Goal: Task Accomplishment & Management: Complete application form

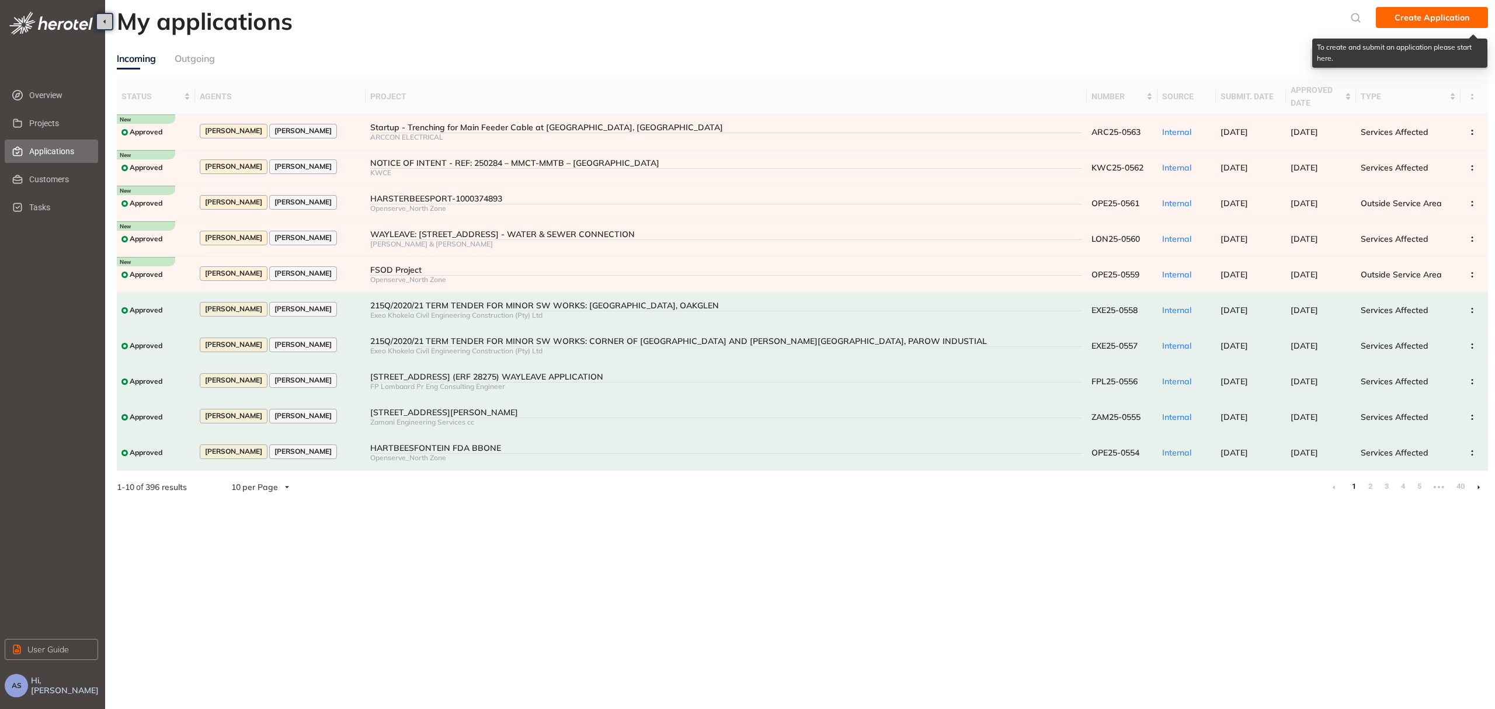
click at [1444, 12] on span "Create Application" at bounding box center [1432, 17] width 75 height 13
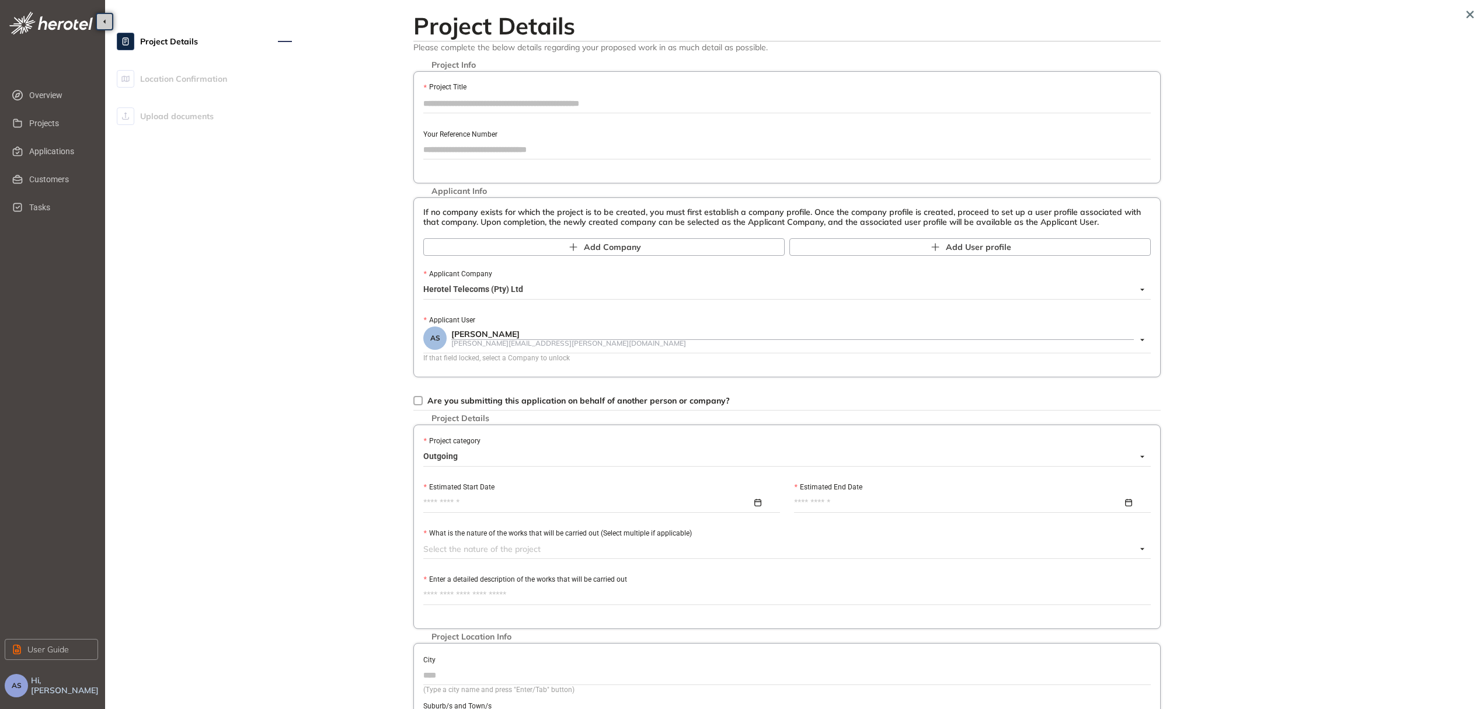
click at [519, 98] on input "Project Title" at bounding box center [787, 104] width 728 height 18
click at [554, 153] on input "Your Reference Number" at bounding box center [787, 150] width 728 height 18
paste input "**********"
type input "**********"
click at [582, 104] on input "Project Title" at bounding box center [787, 104] width 728 height 18
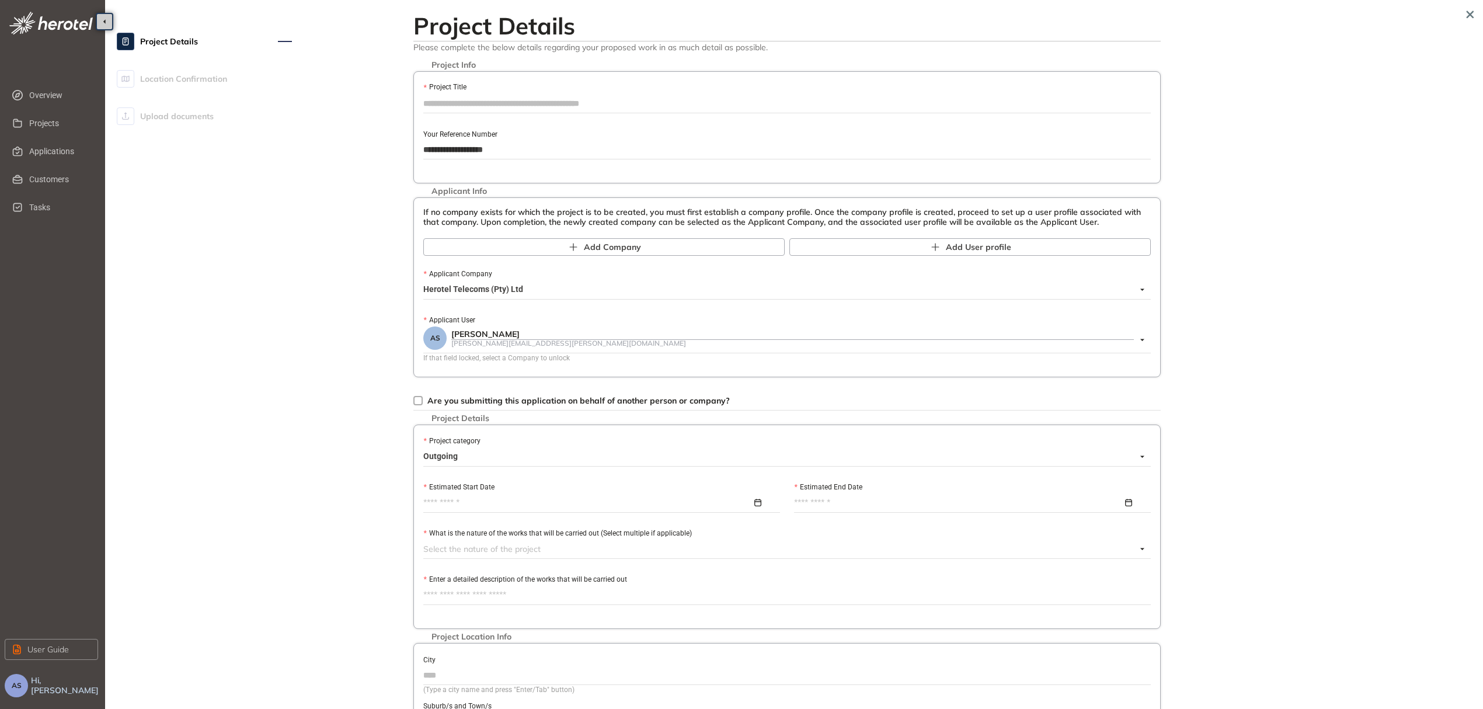
paste input "**********"
click at [531, 287] on span "Herotel Telecoms (Pty) Ltd" at bounding box center [783, 289] width 721 height 19
type input "**********"
type input "*****"
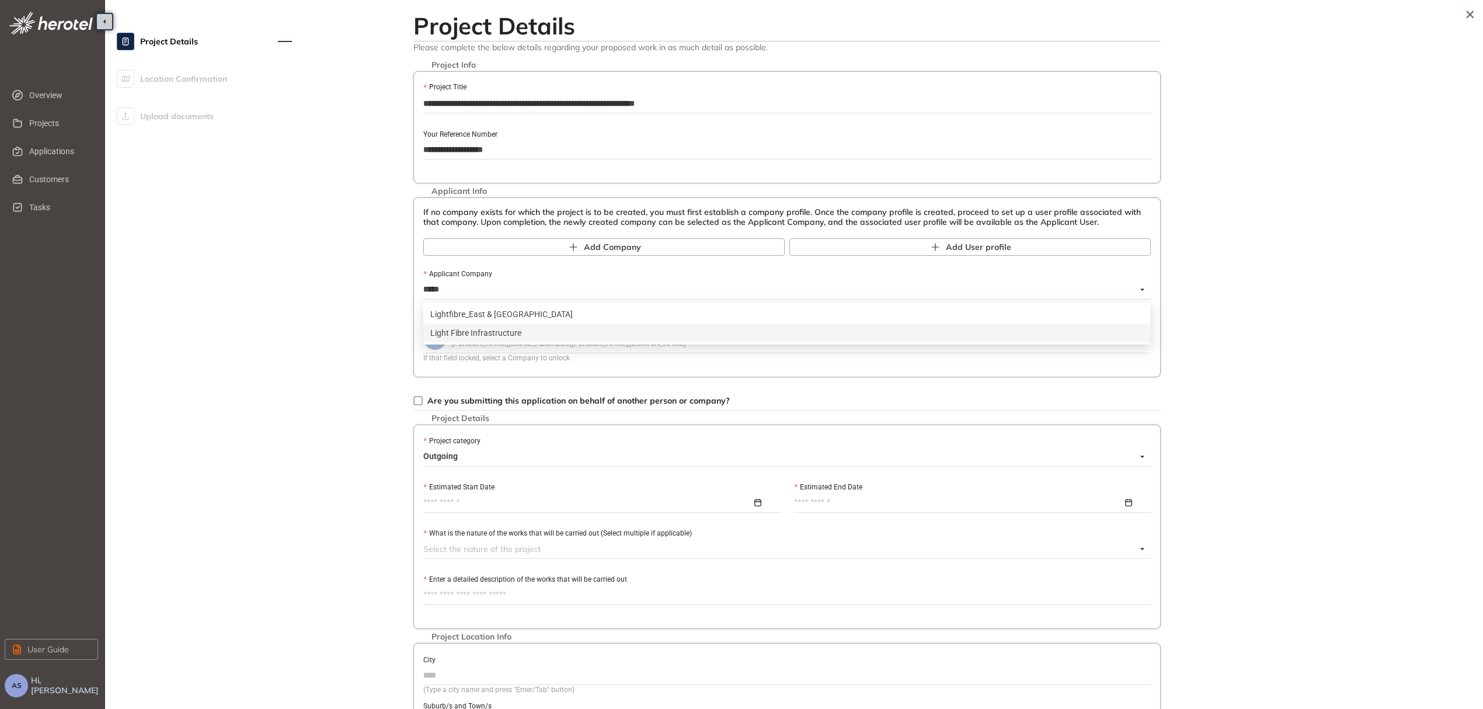
click at [512, 332] on div "Light Fibre Infrastructure" at bounding box center [786, 332] width 713 height 13
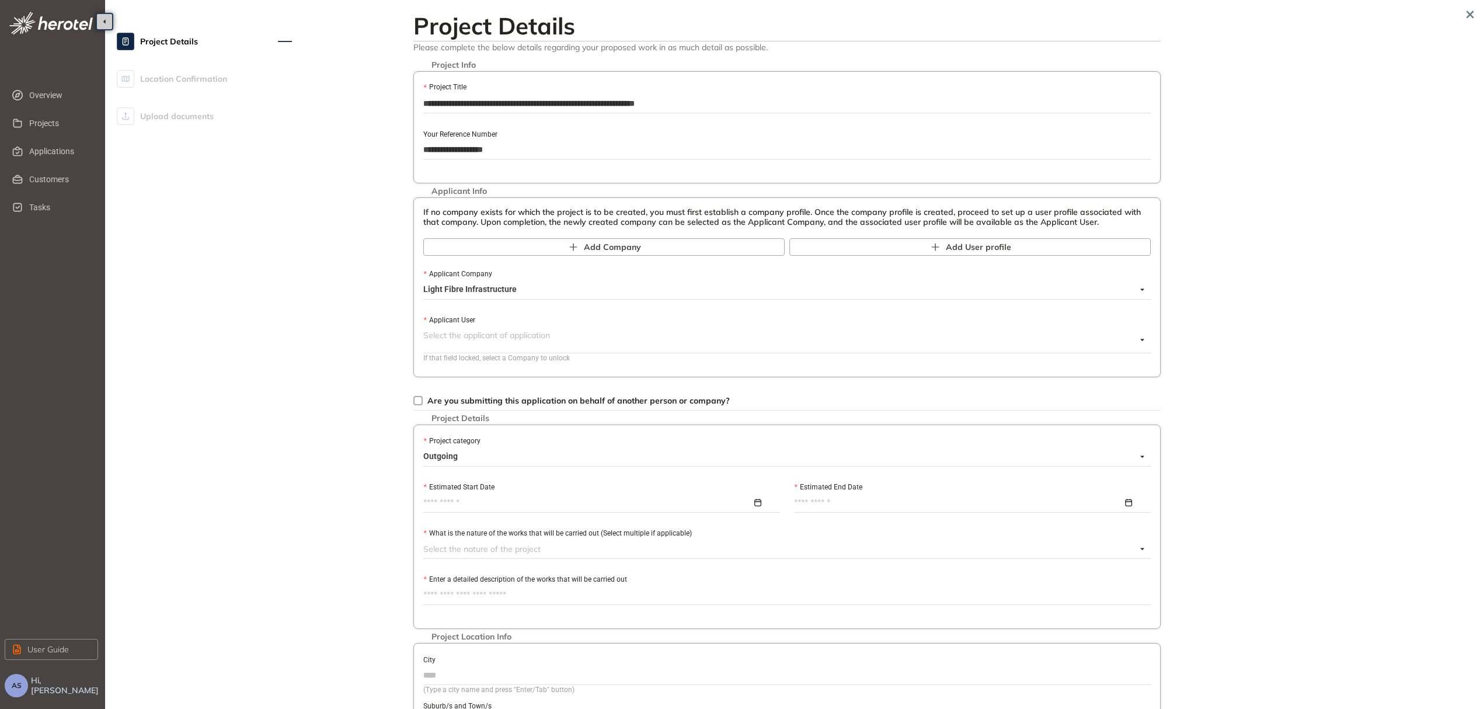
click at [513, 340] on input "Applicant User" at bounding box center [779, 335] width 713 height 18
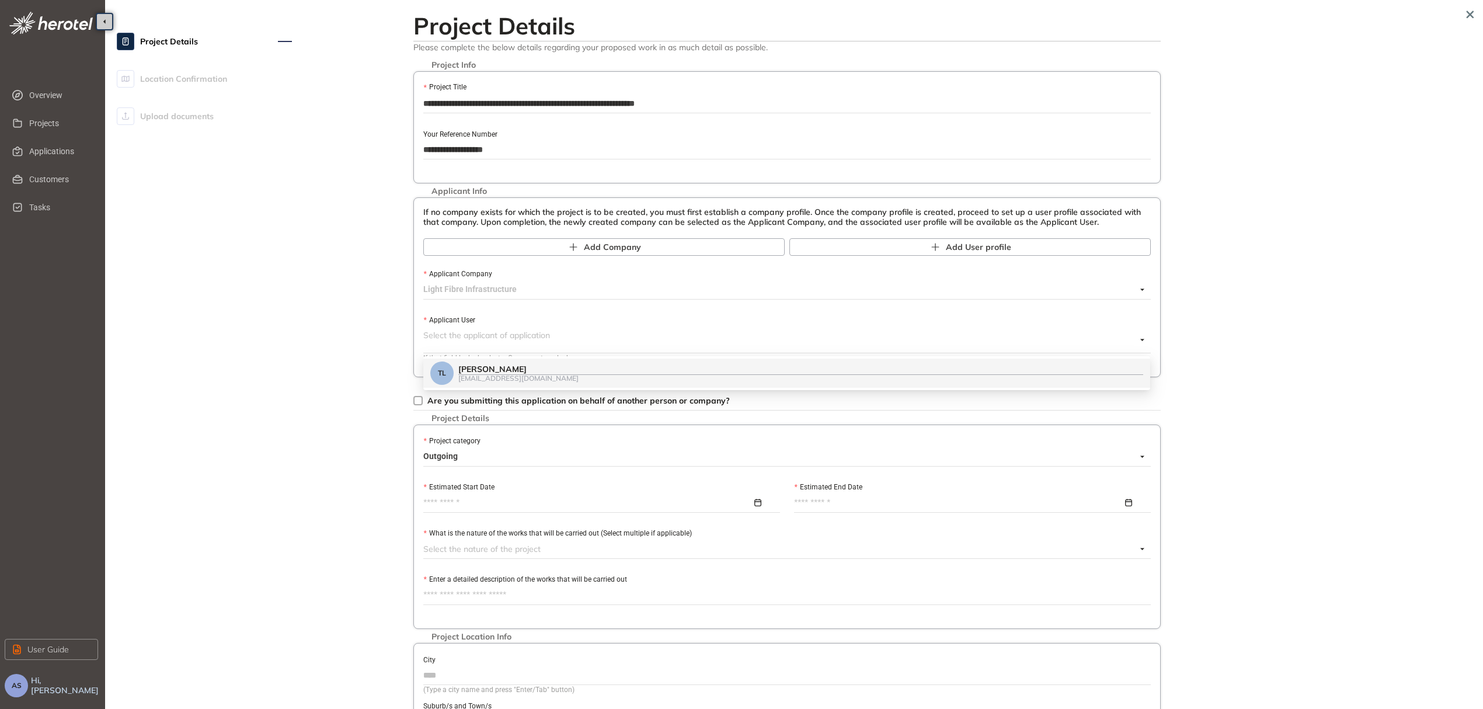
scroll to position [1163, 0]
click at [540, 297] on span "Light Fibre Infrastructure" at bounding box center [783, 289] width 721 height 19
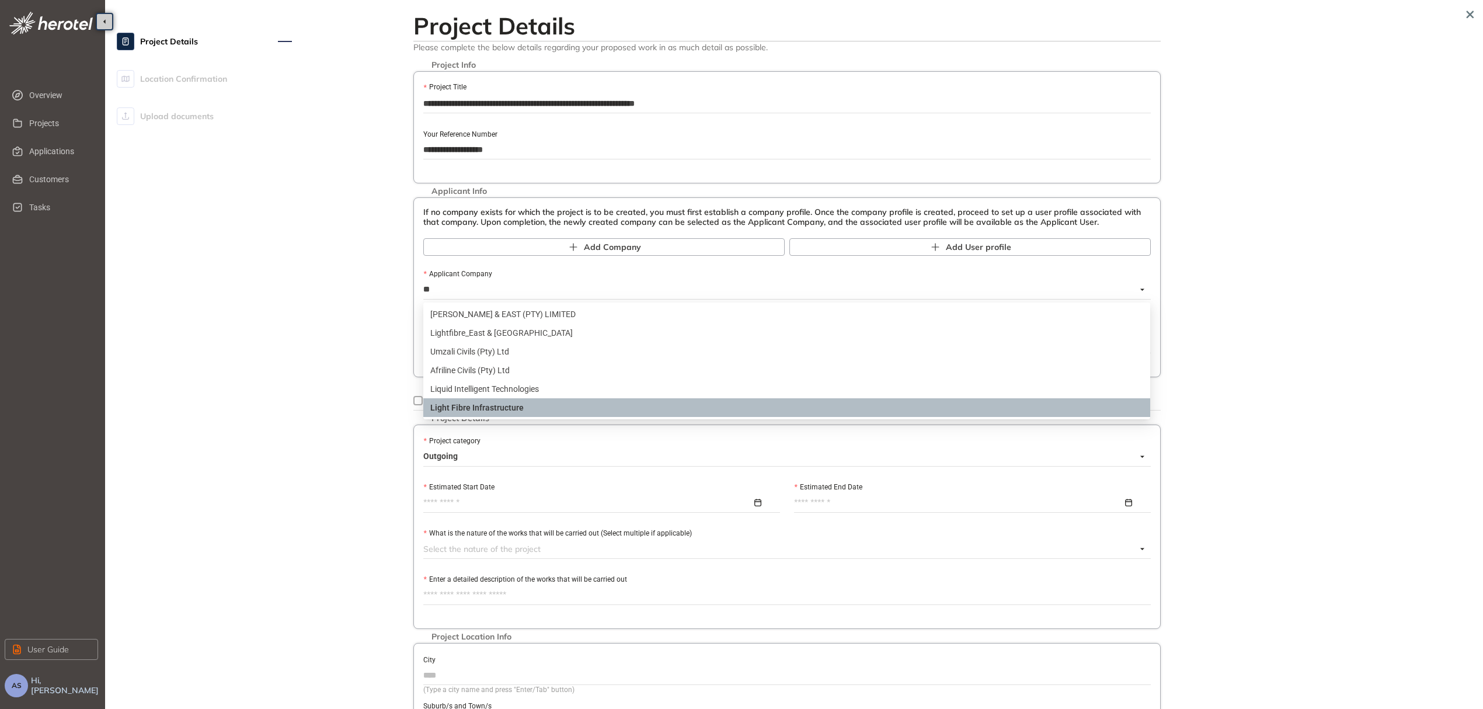
scroll to position [0, 0]
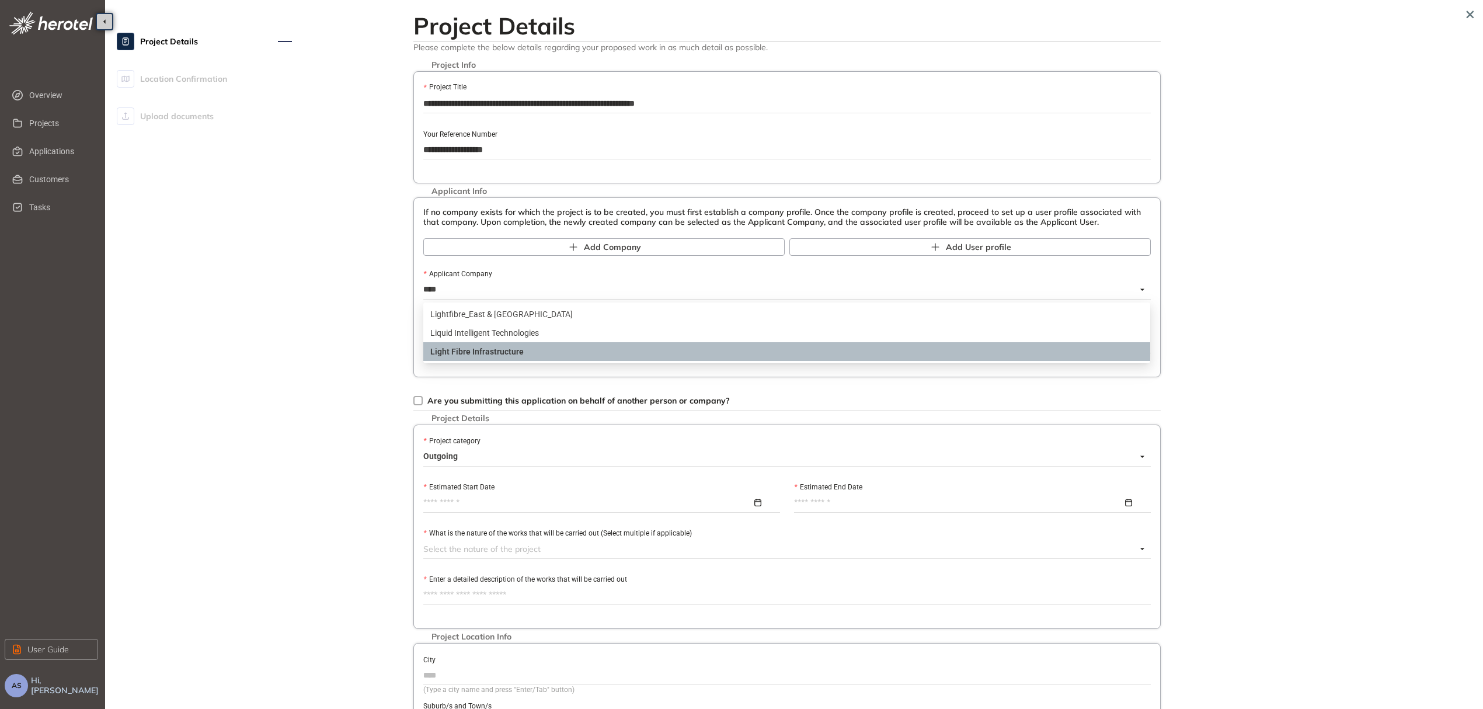
type input "*****"
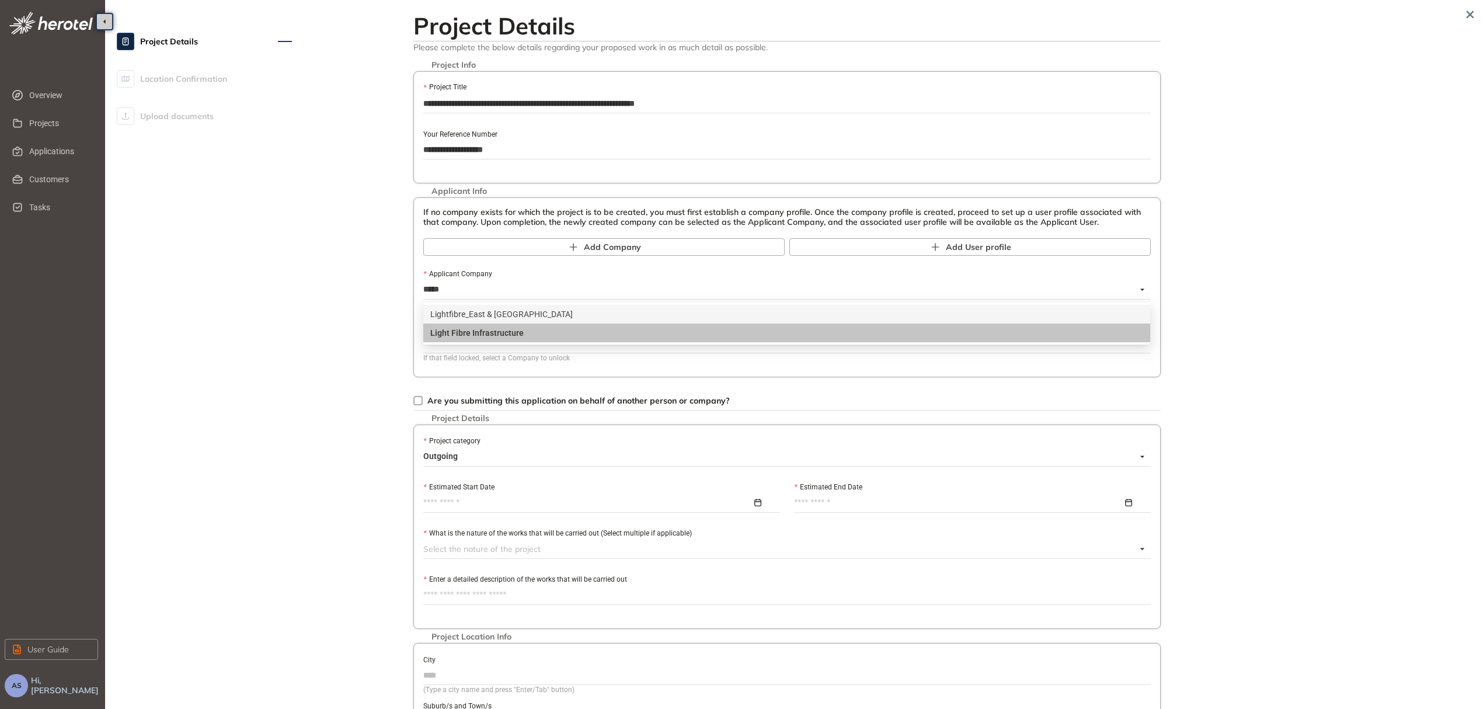
click at [538, 311] on div "Lightfibre_East & [GEOGRAPHIC_DATA]" at bounding box center [786, 314] width 713 height 13
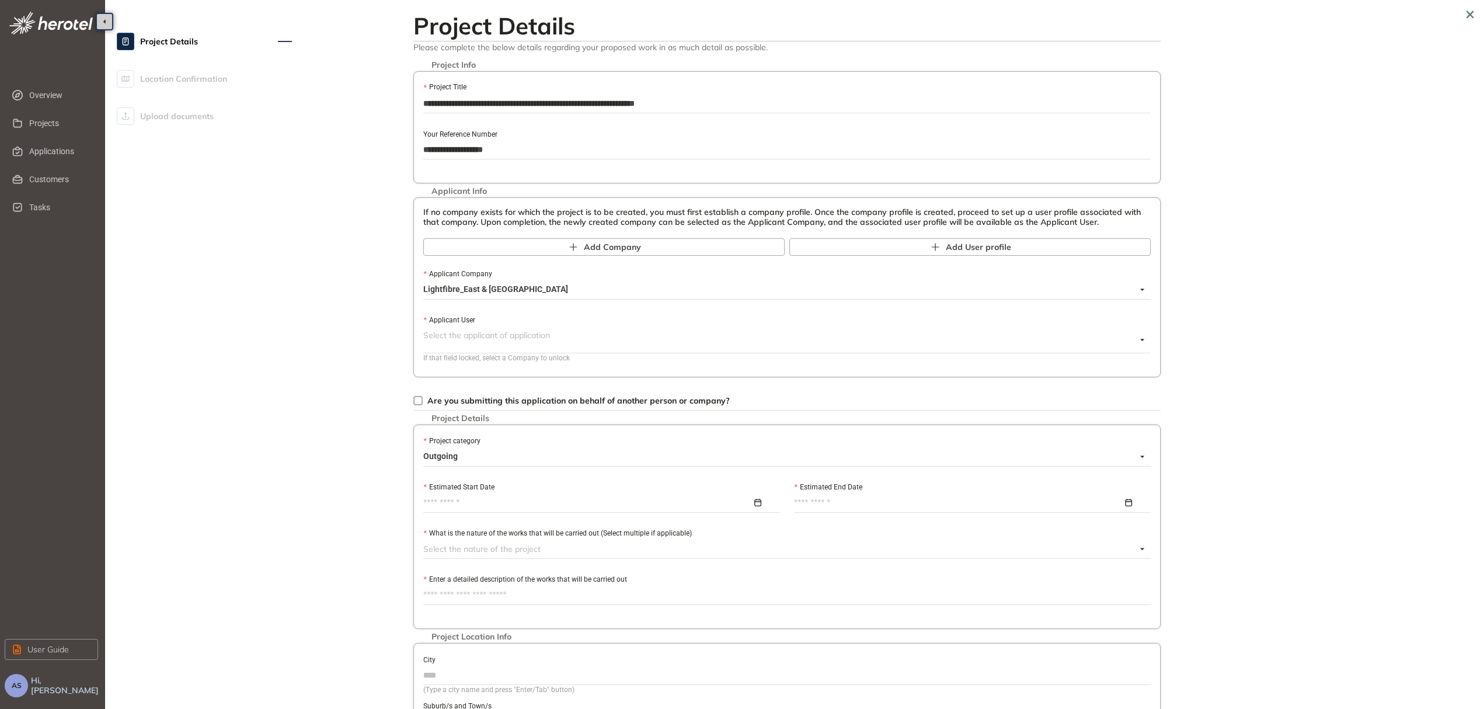
click at [513, 335] on input "Applicant User" at bounding box center [779, 335] width 713 height 18
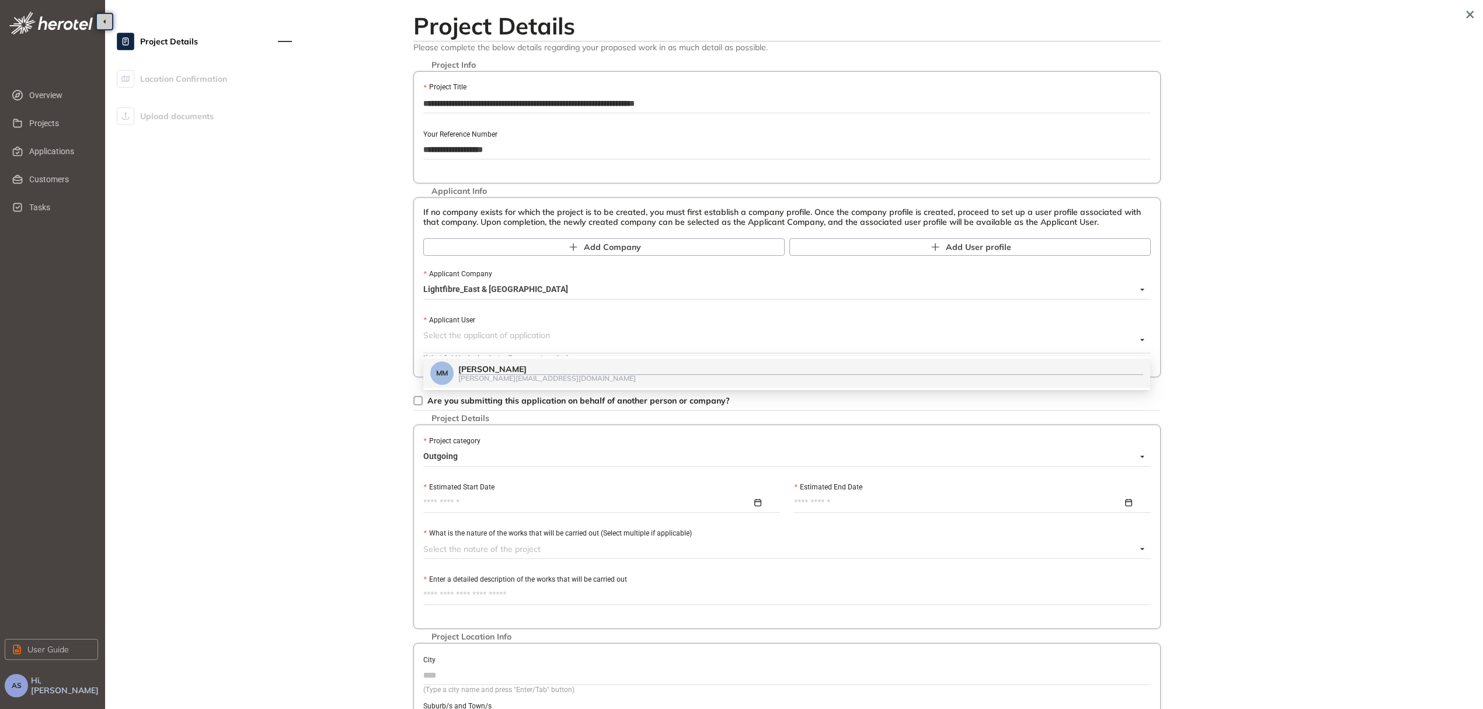
click at [499, 375] on div "[PERSON_NAME][EMAIL_ADDRESS][DOMAIN_NAME]" at bounding box center [800, 378] width 685 height 8
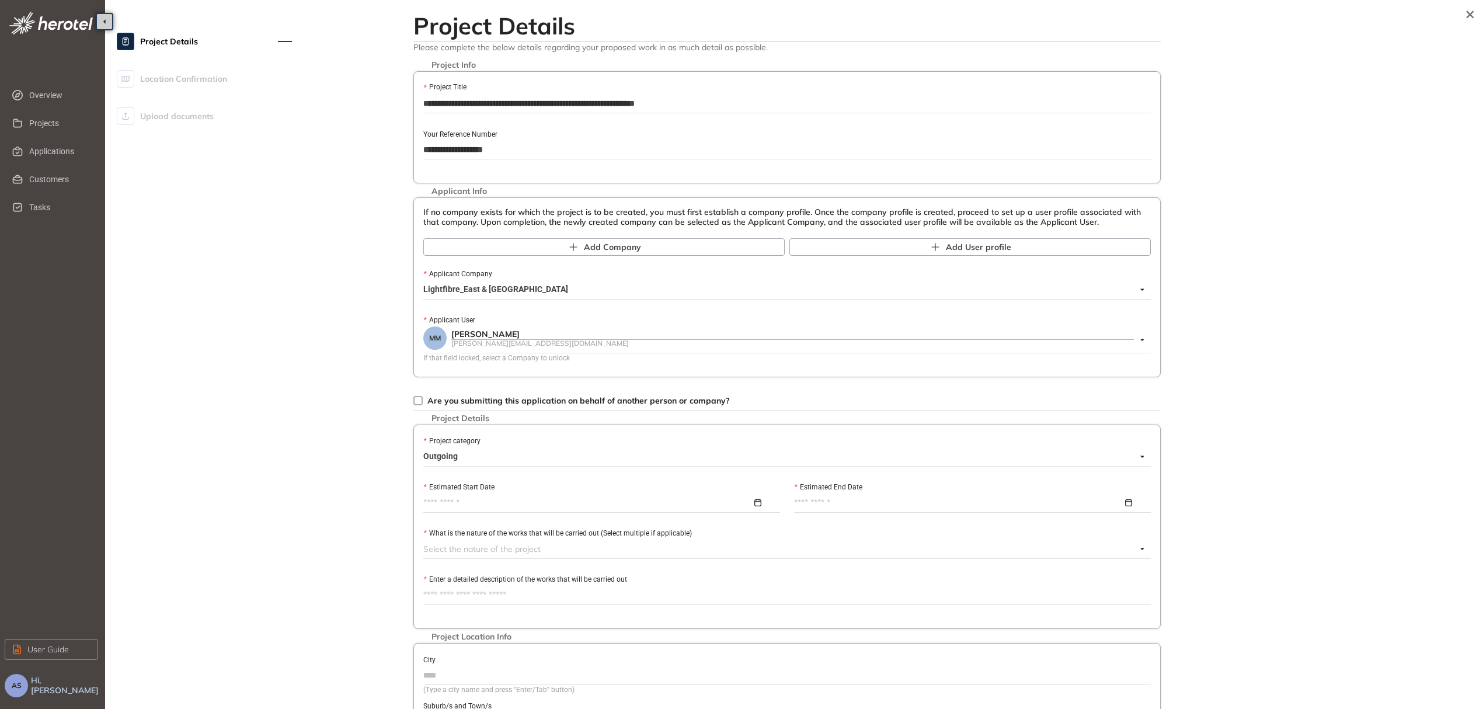
click at [478, 458] on span "Outgoing" at bounding box center [783, 456] width 721 height 19
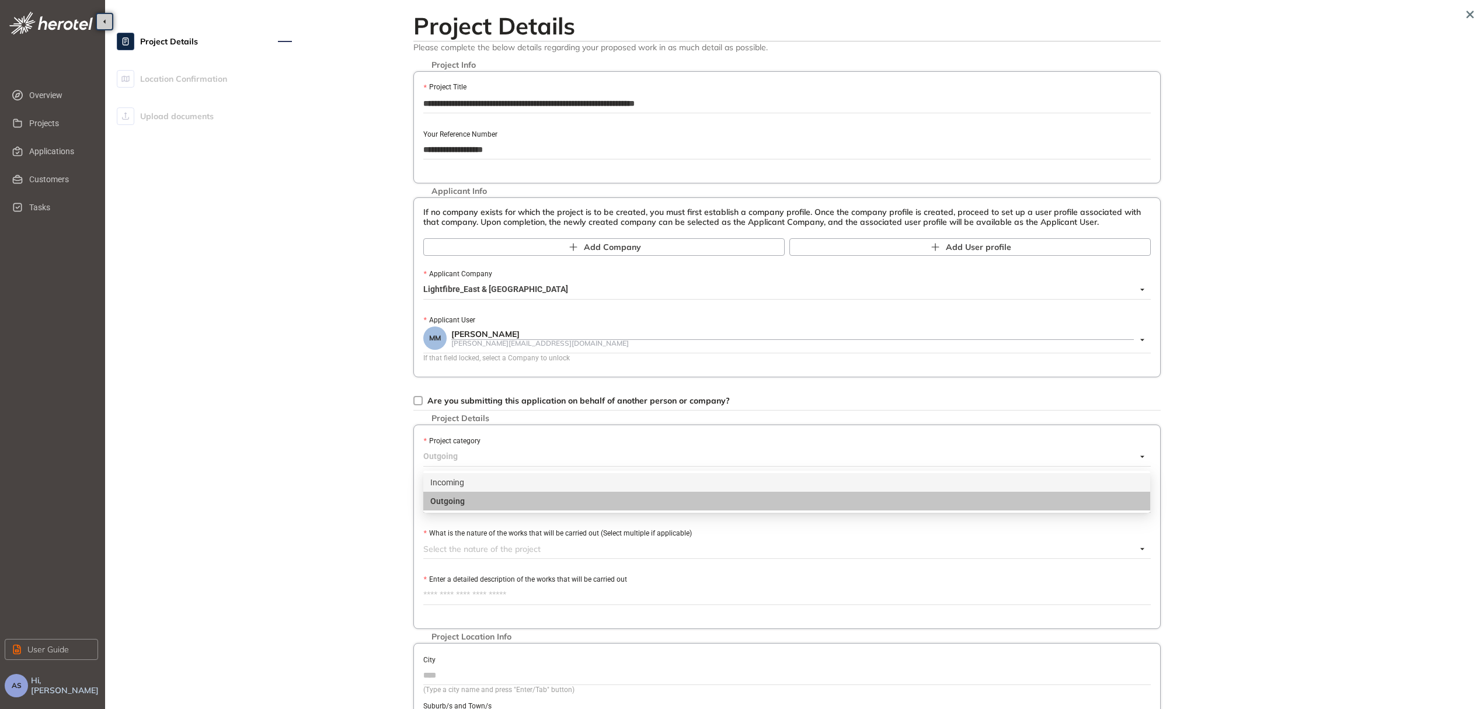
click at [464, 482] on div "Incoming" at bounding box center [786, 482] width 713 height 13
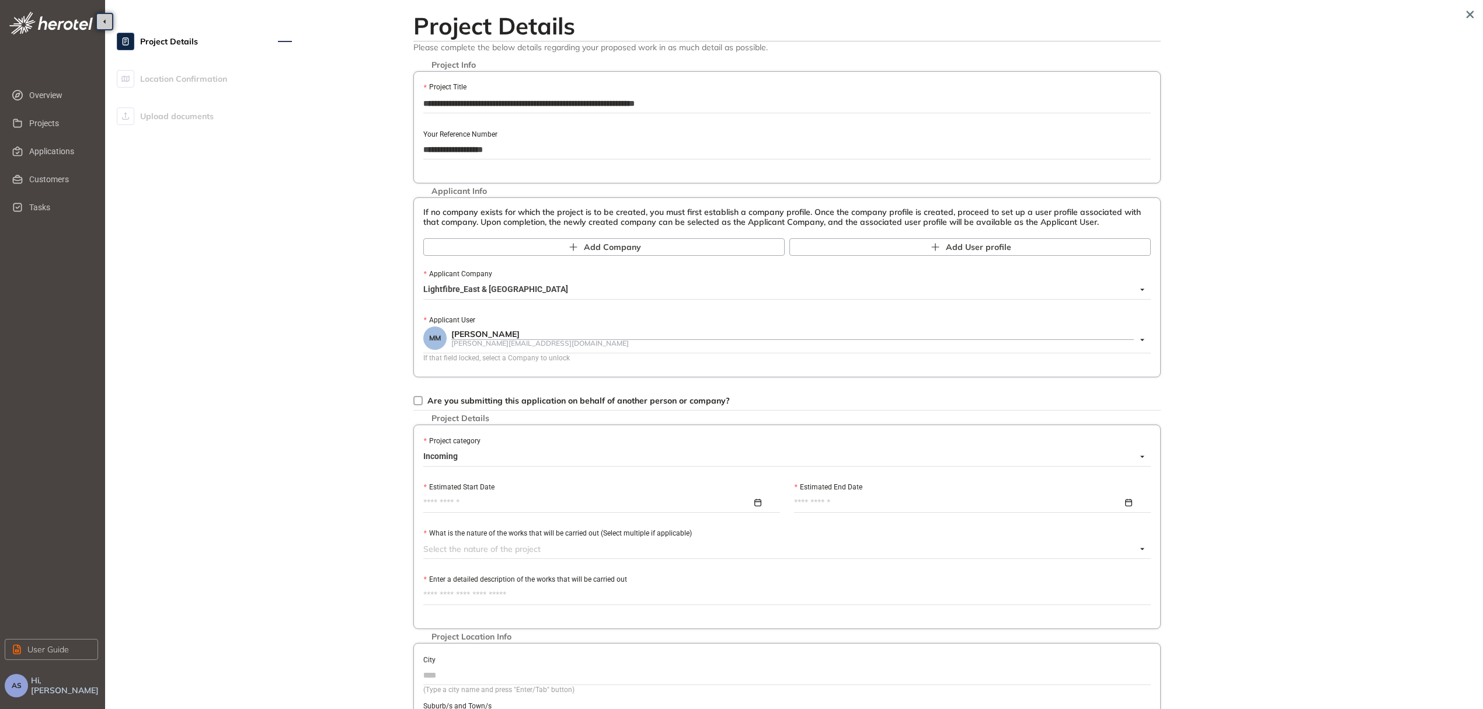
click at [460, 509] on input "Estimated Start Date" at bounding box center [587, 502] width 329 height 13
type input "**********"
click at [580, 666] on div "22" at bounding box center [580, 663] width 14 height 14
click at [1127, 506] on div at bounding box center [969, 502] width 350 height 13
click at [988, 540] on button "button" at bounding box center [985, 535] width 13 height 24
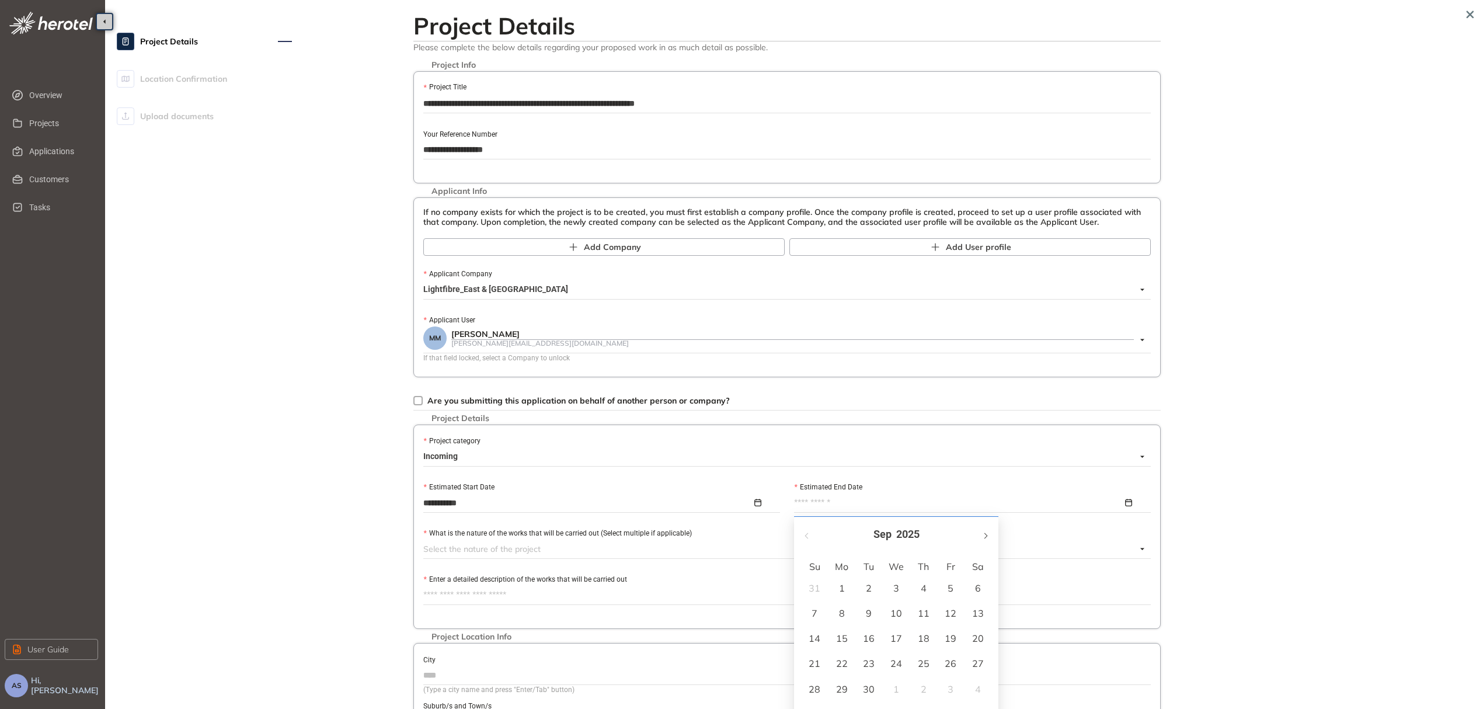
click at [988, 540] on button "button" at bounding box center [985, 535] width 13 height 24
type input "**********"
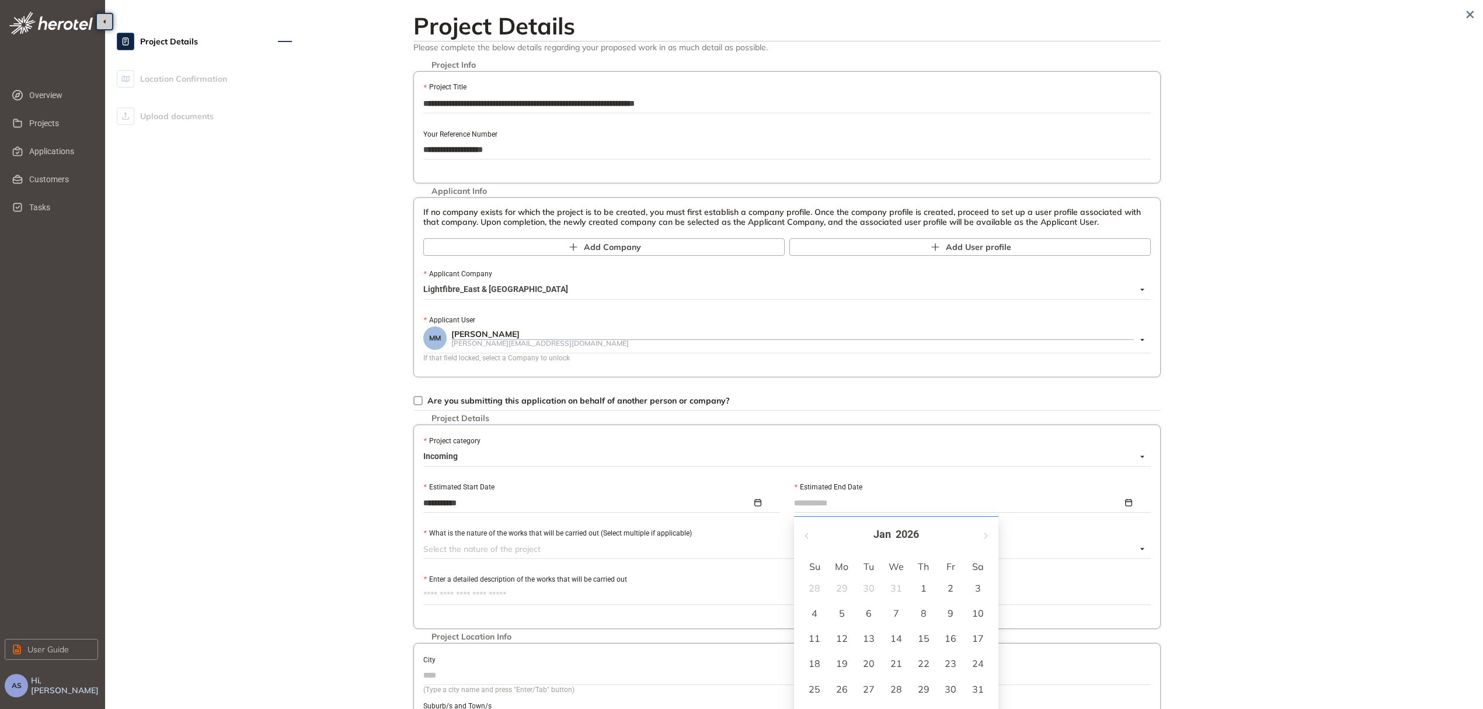
click at [953, 686] on div "30" at bounding box center [951, 689] width 14 height 14
click at [618, 547] on div at bounding box center [780, 549] width 714 height 14
click at [485, 705] on div "Fibre Infrastructure" at bounding box center [786, 704] width 713 height 13
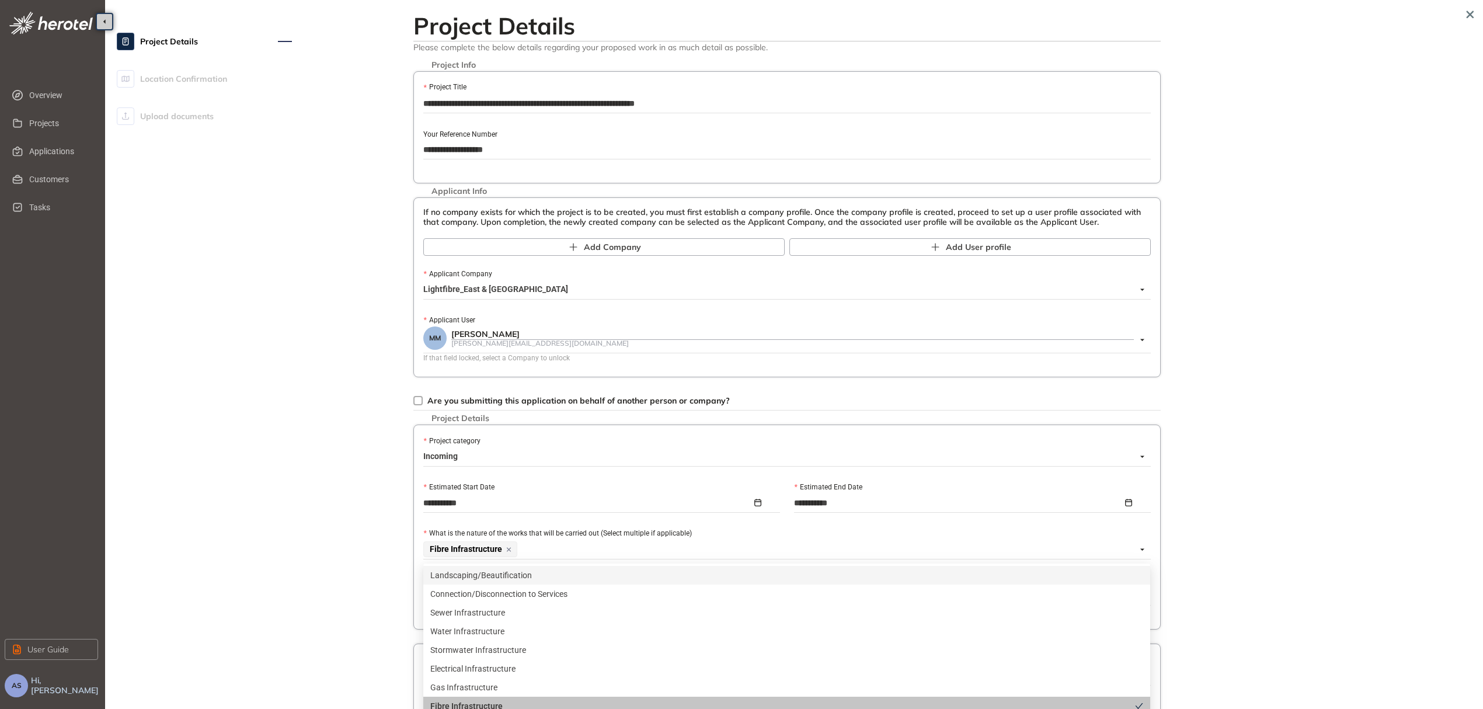
click at [928, 531] on div "What is the nature of the works that will be carried out (Select multiple if ap…" at bounding box center [787, 533] width 728 height 13
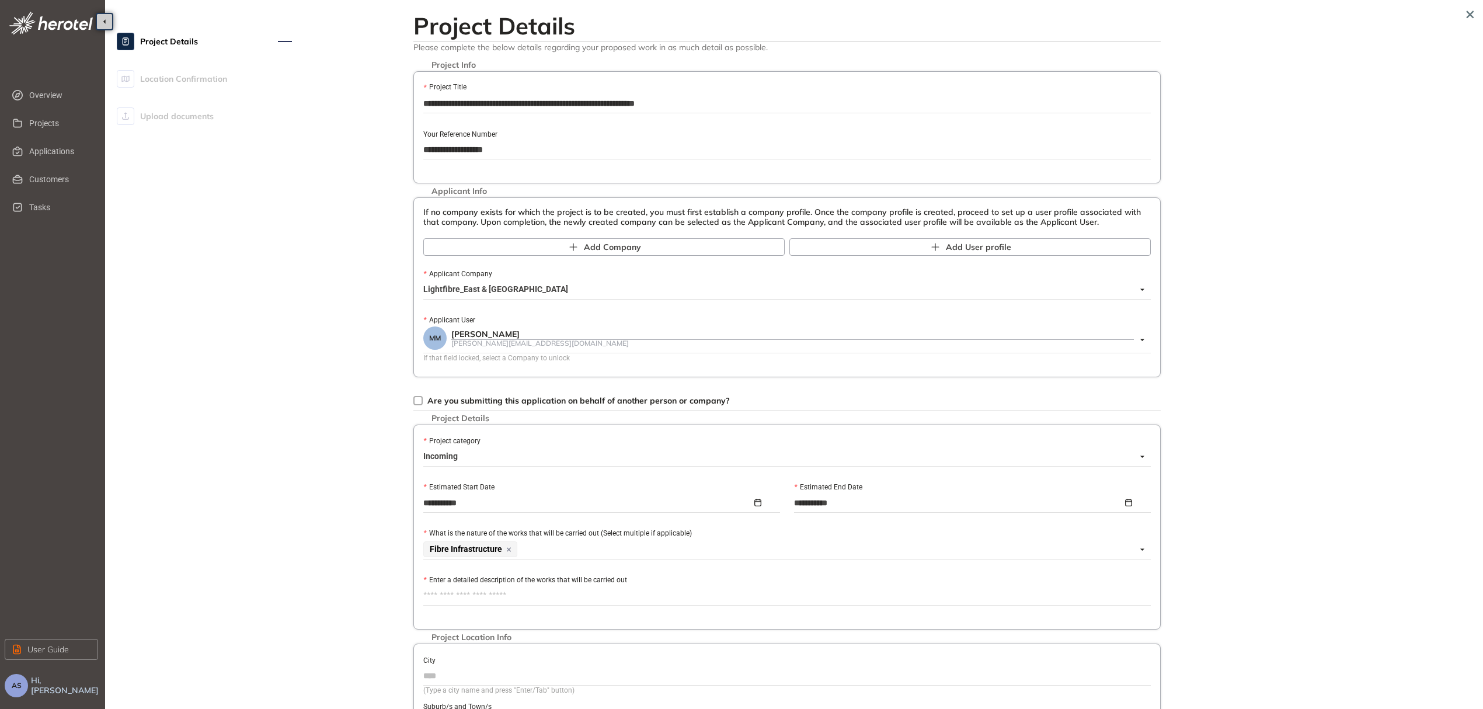
scroll to position [208, 0]
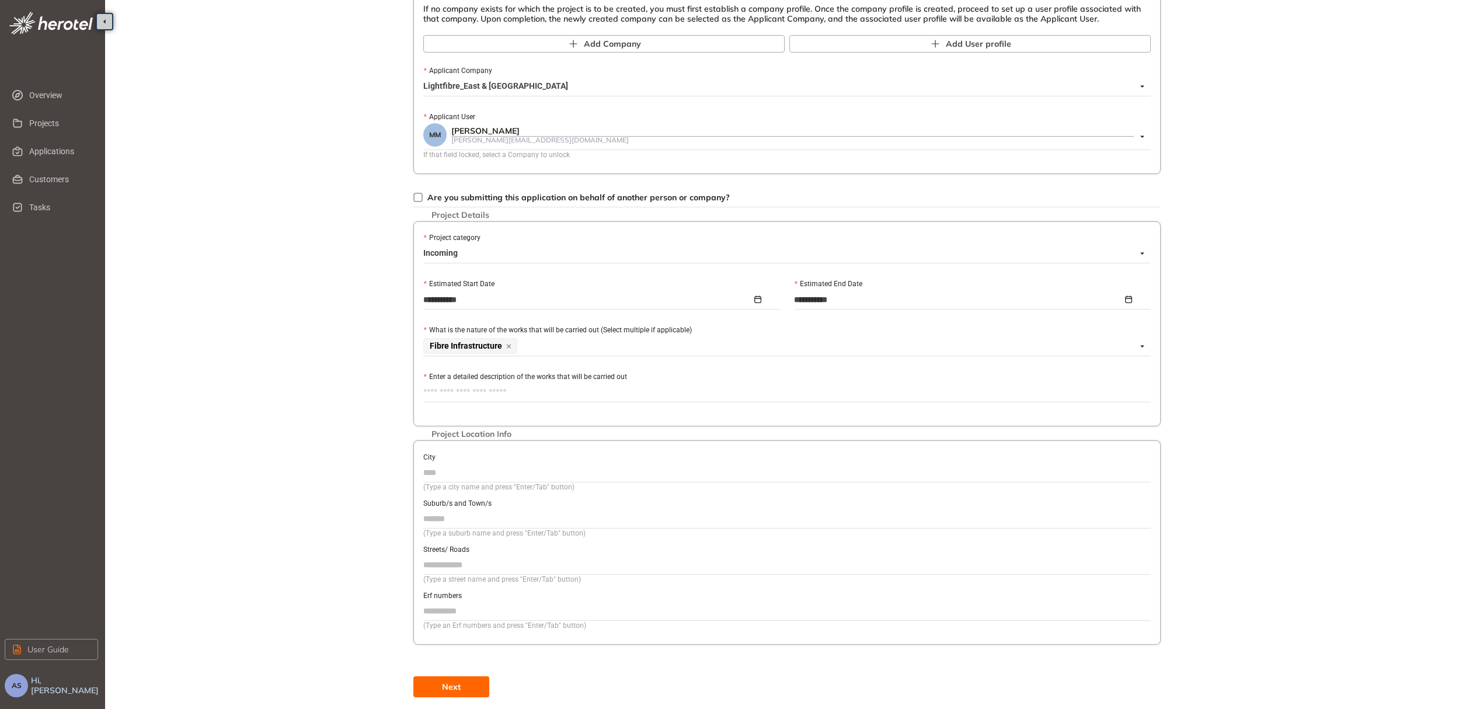
click at [538, 384] on textarea "Enter a detailed description of the works that will be carried out" at bounding box center [787, 392] width 728 height 19
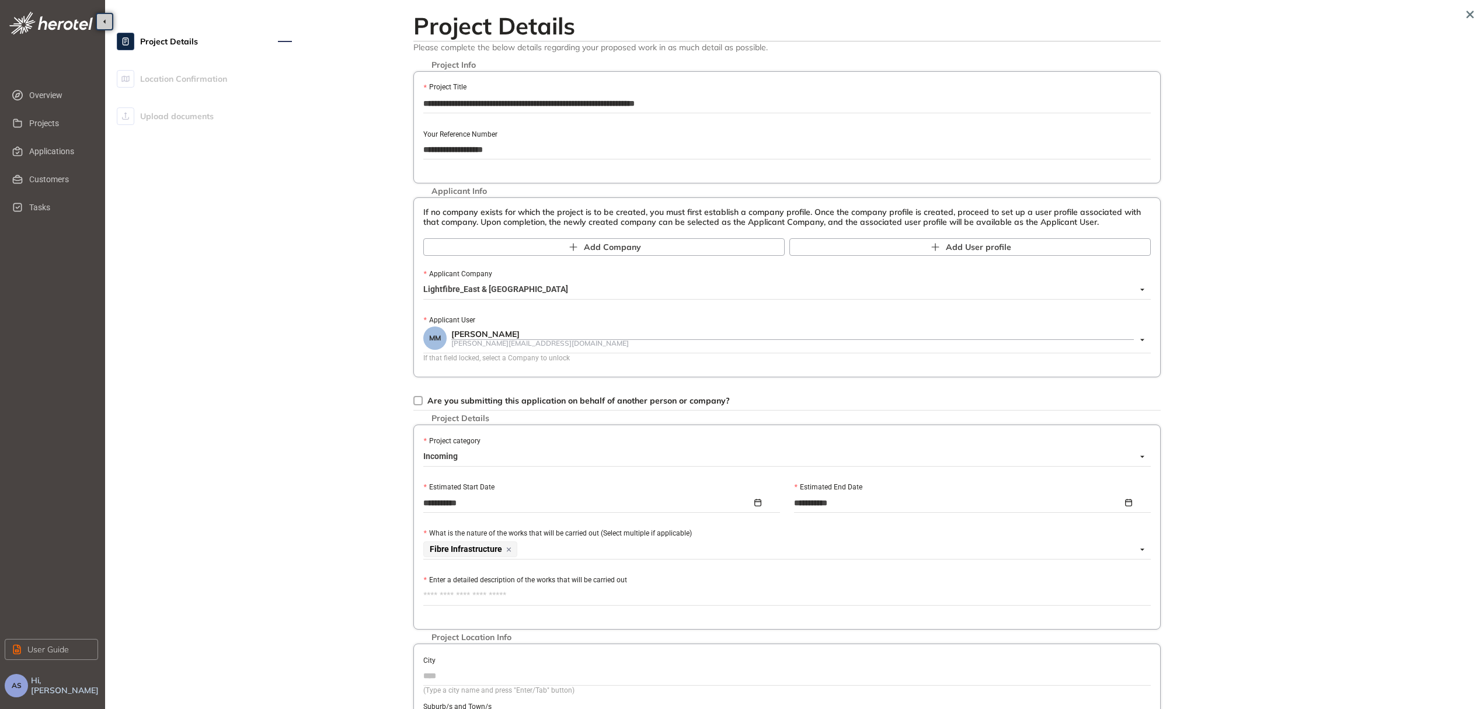
click at [465, 599] on textarea "Enter a detailed description of the works that will be carried out" at bounding box center [787, 595] width 728 height 19
paste textarea "**********"
type textarea "**********"
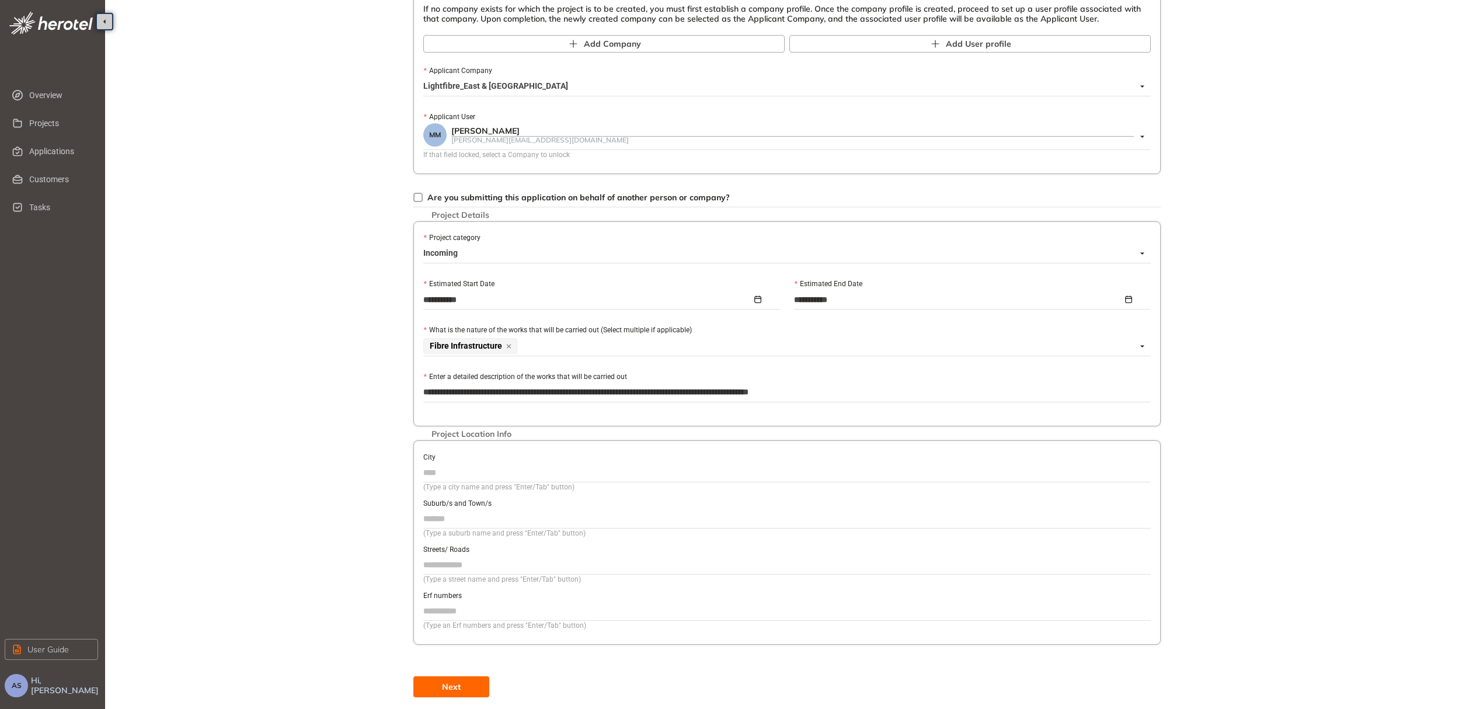
type textarea "**********"
click at [477, 468] on input "City" at bounding box center [787, 473] width 728 height 18
click at [512, 466] on input "City" at bounding box center [787, 473] width 728 height 18
type input "**********"
click at [514, 520] on input "Suburb/s and Town/s" at bounding box center [787, 519] width 728 height 18
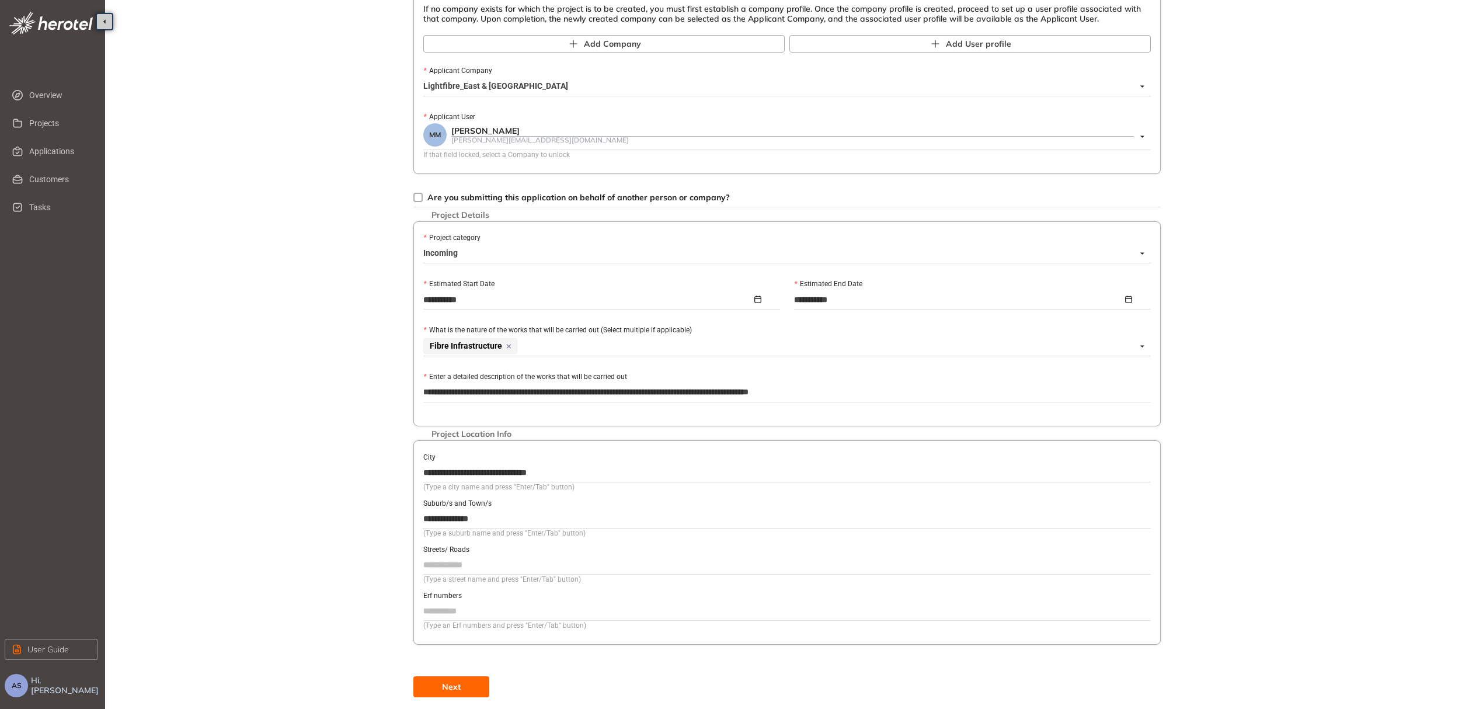
type input "**********"
click at [498, 562] on input "Streets/ Roads" at bounding box center [787, 565] width 728 height 18
type input "*********"
click at [463, 691] on button "Next" at bounding box center [451, 686] width 76 height 21
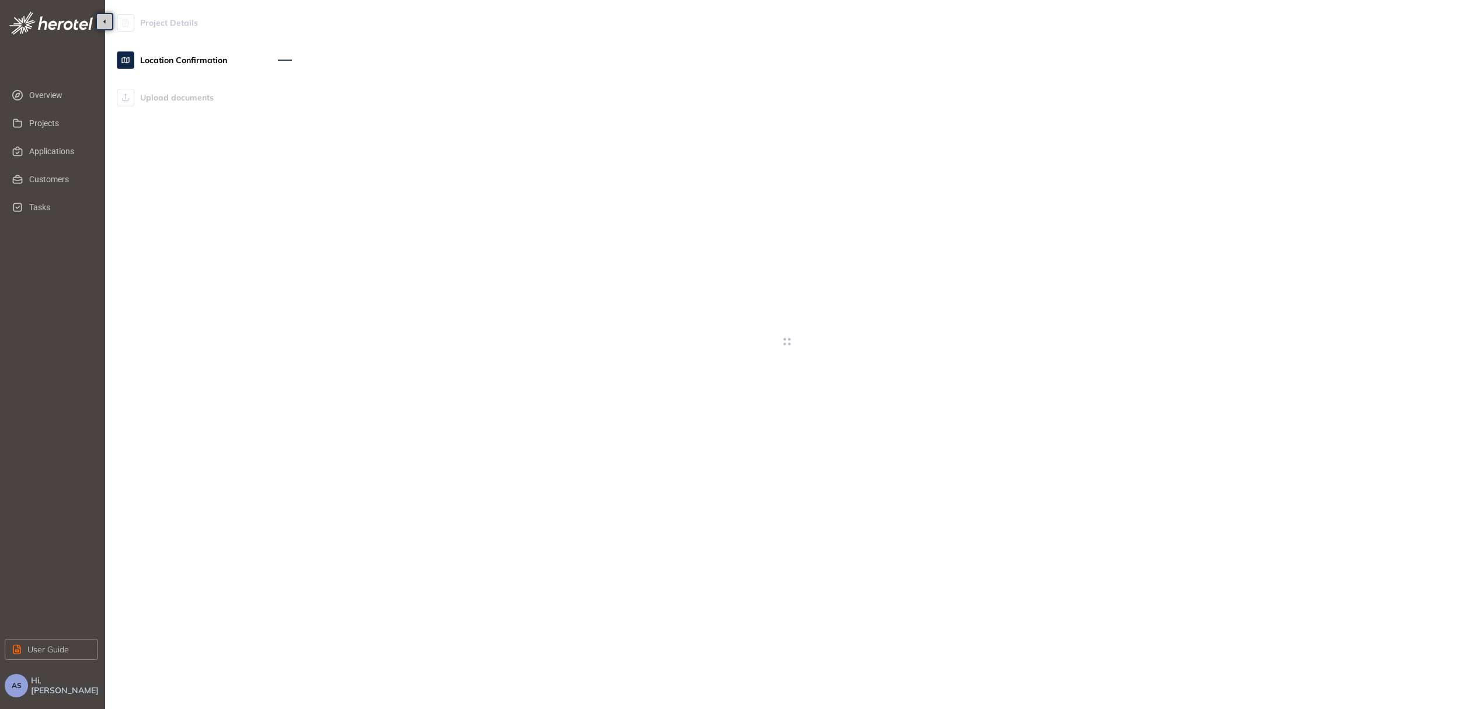
scroll to position [19, 0]
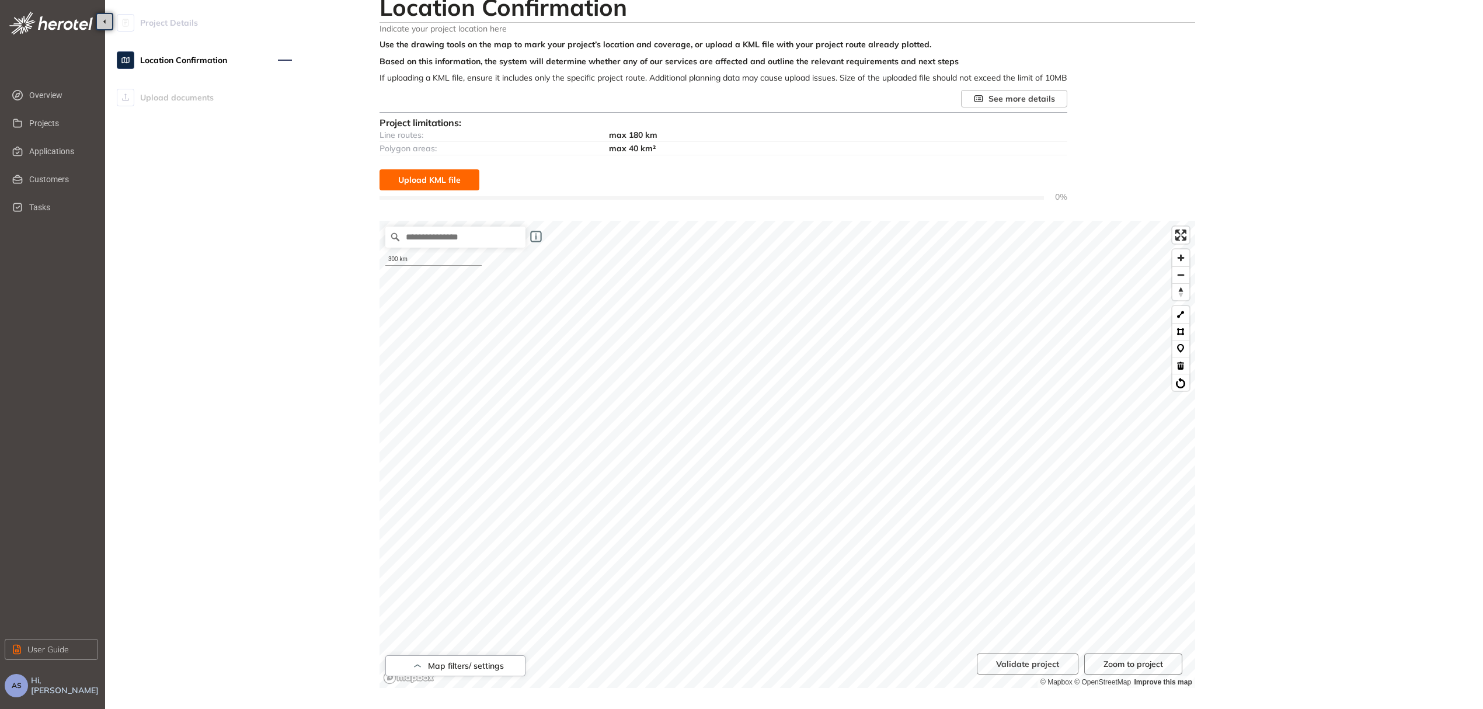
click at [451, 187] on button "Upload KML file" at bounding box center [430, 179] width 100 height 21
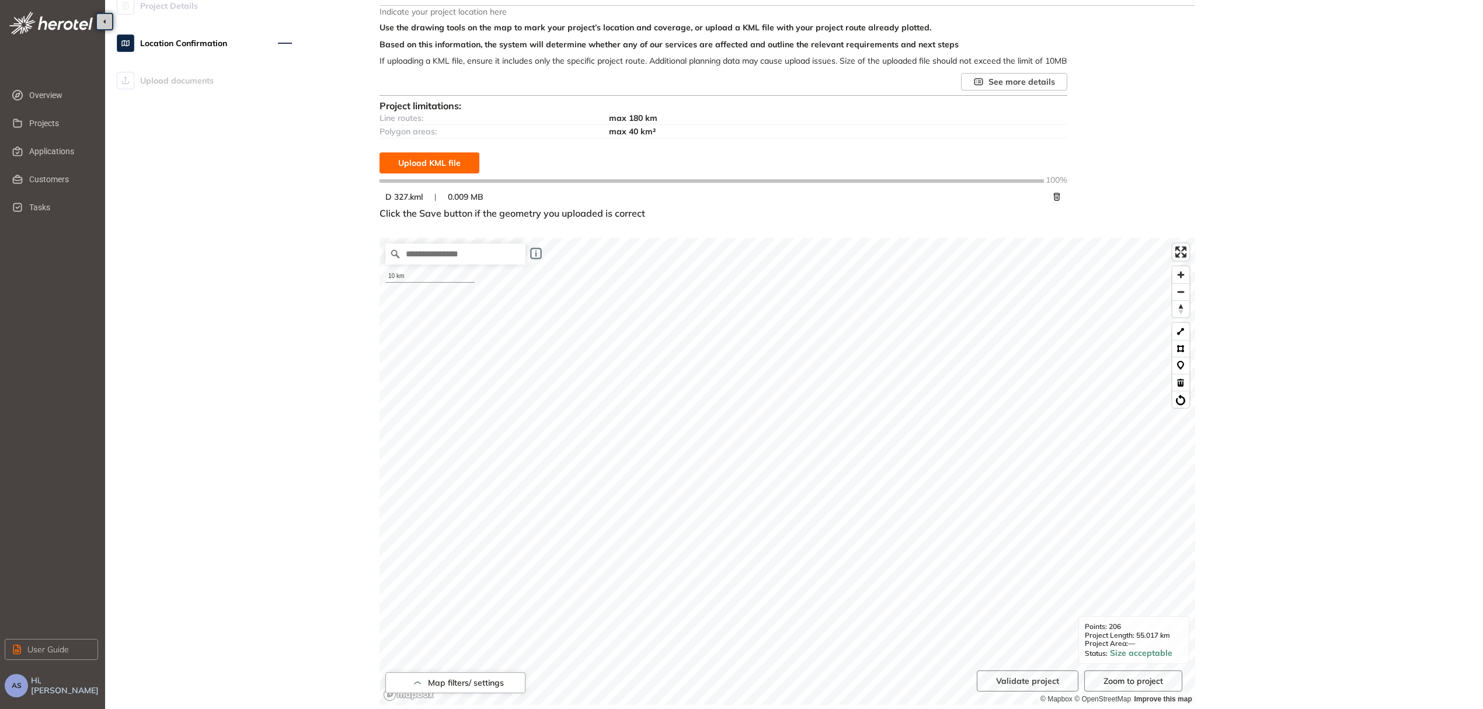
scroll to position [113, 0]
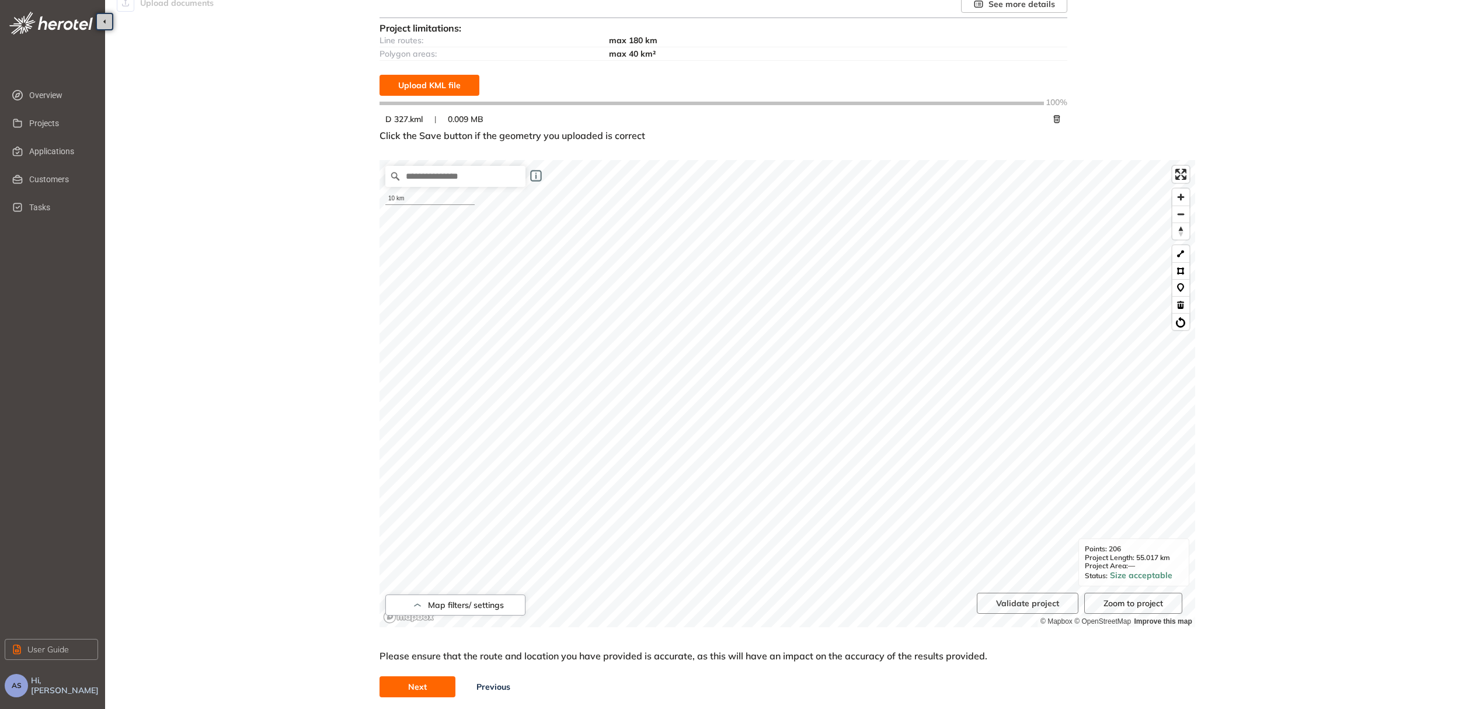
click at [424, 690] on span "Next" at bounding box center [417, 686] width 19 height 13
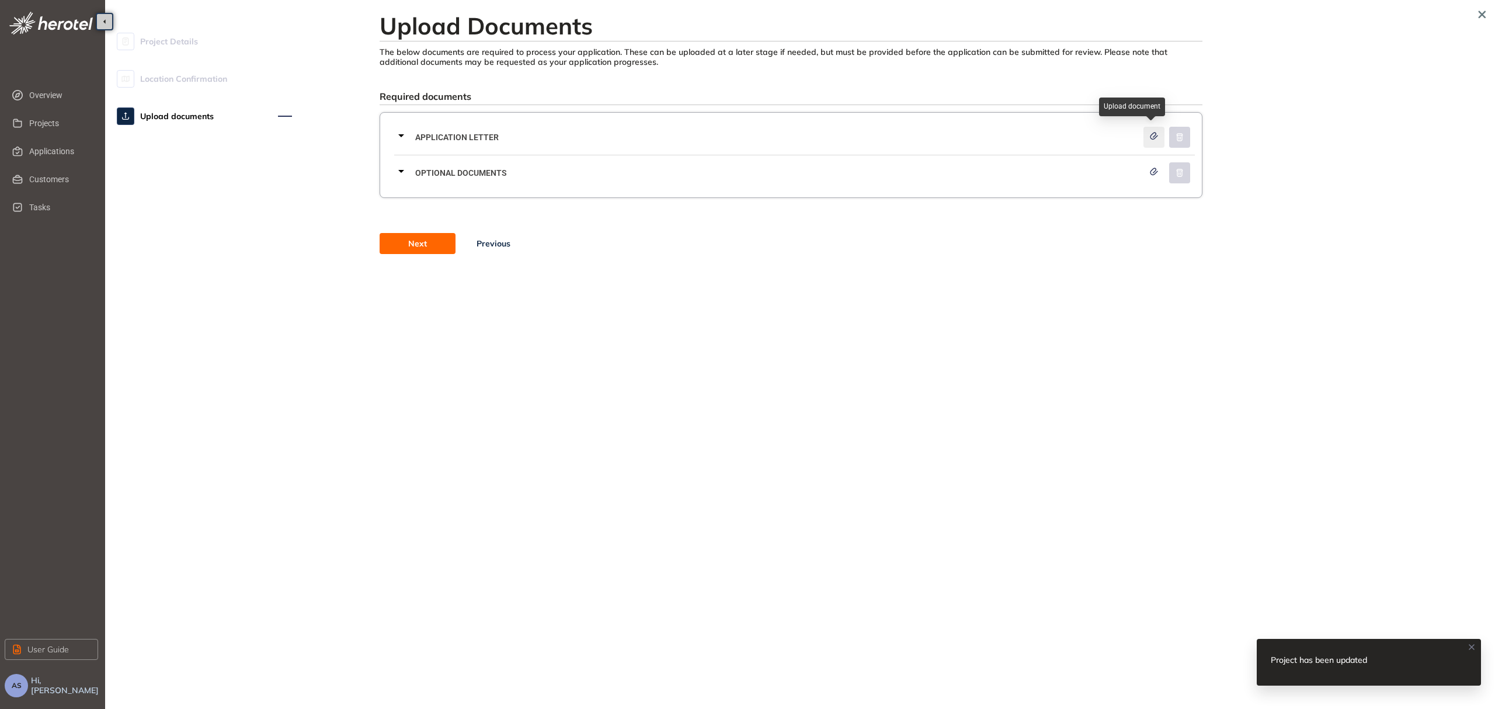
click at [1155, 144] on button "button" at bounding box center [1153, 137] width 21 height 21
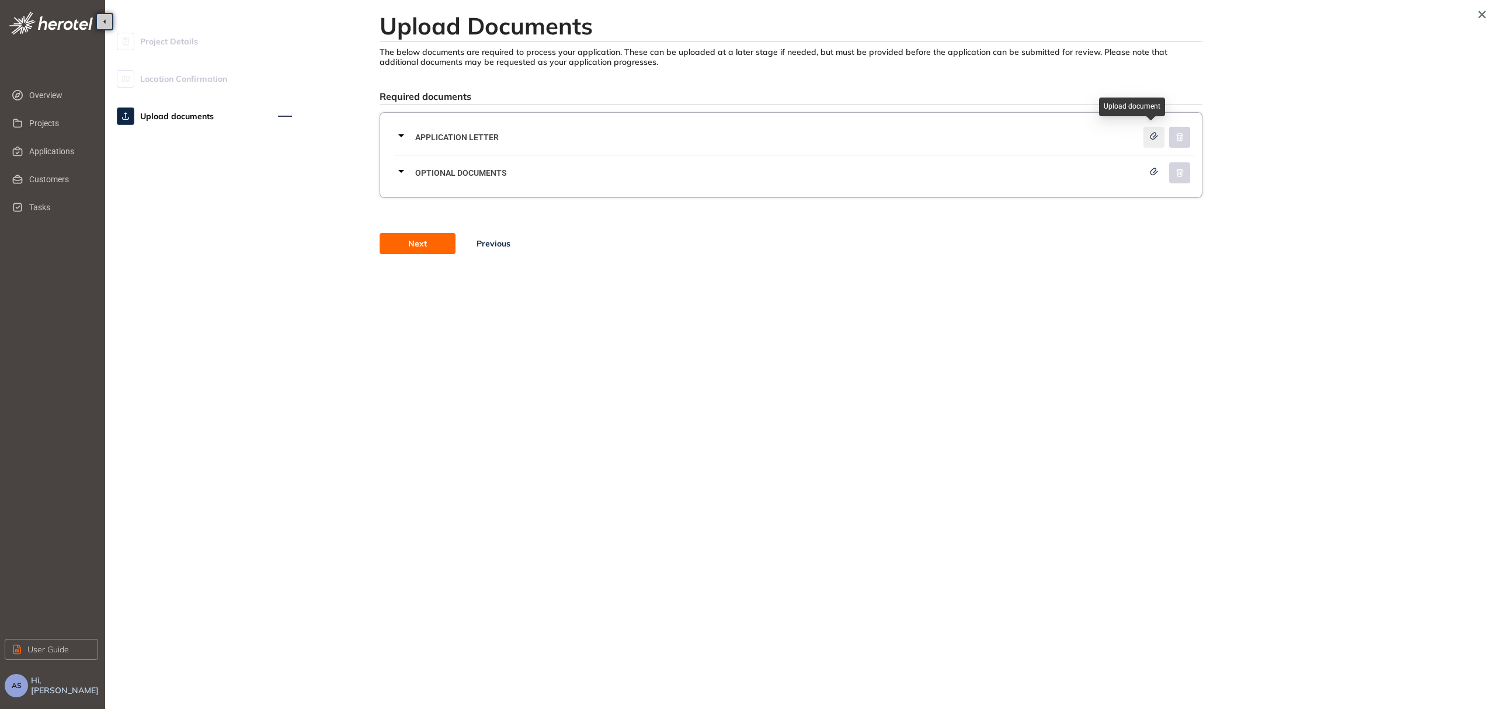
click at [1154, 138] on icon "button" at bounding box center [1153, 136] width 7 height 6
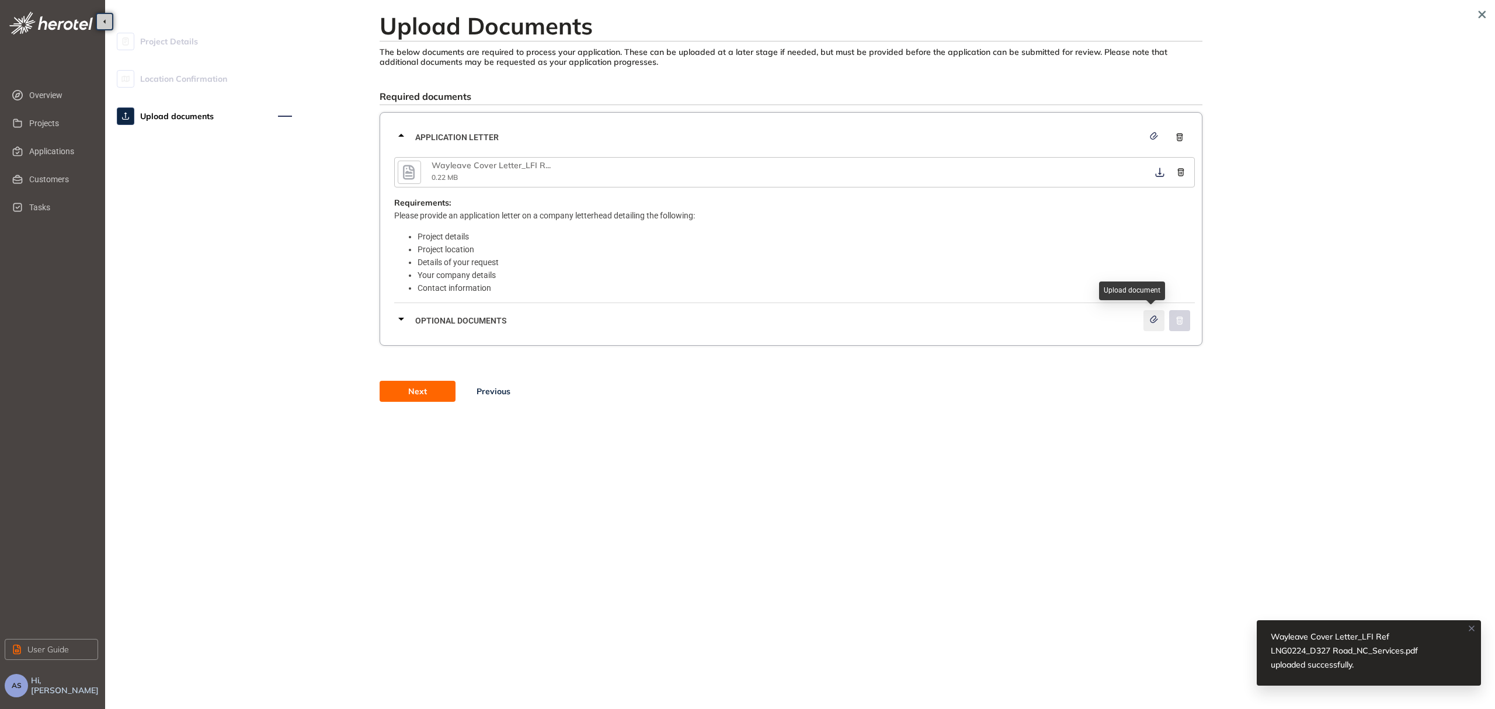
click at [1156, 321] on icon "button" at bounding box center [1154, 319] width 12 height 8
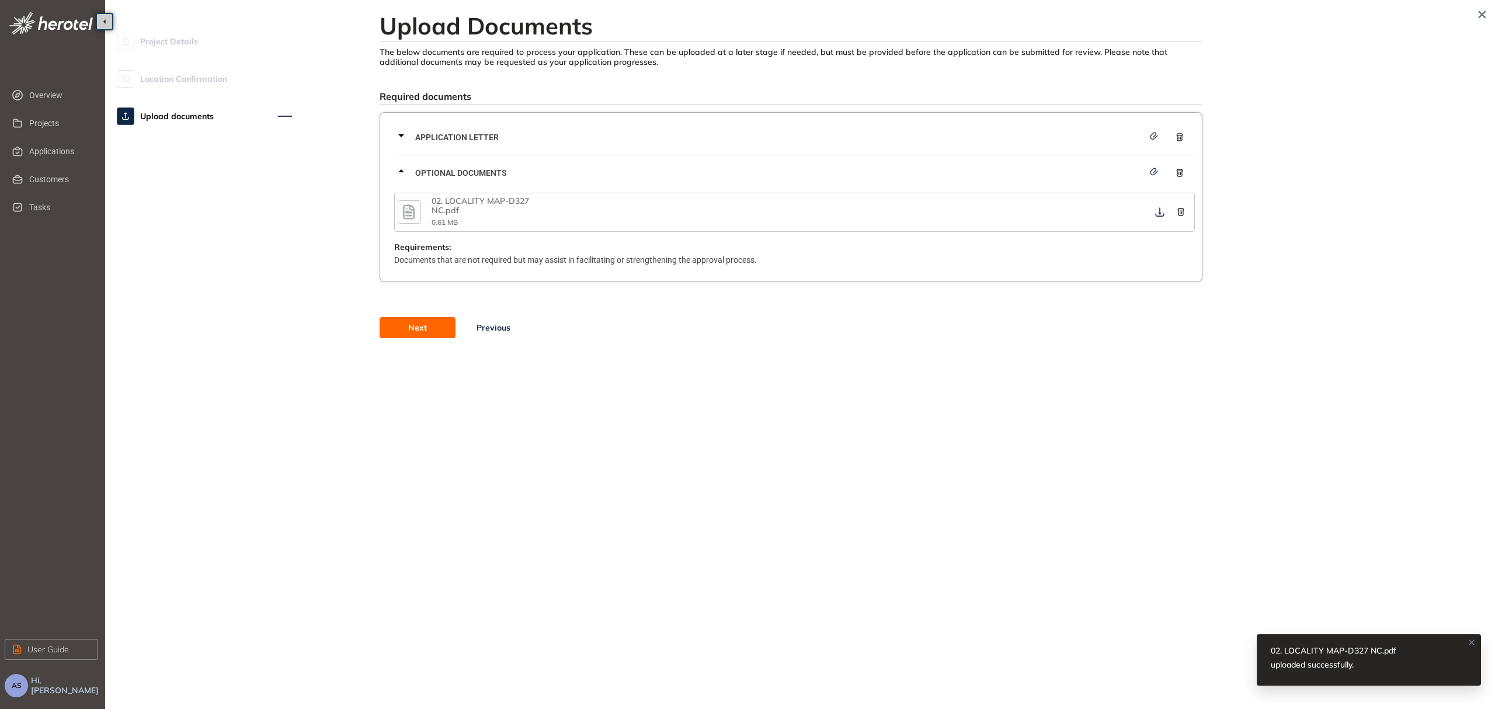
click at [418, 328] on span "Next" at bounding box center [417, 327] width 19 height 13
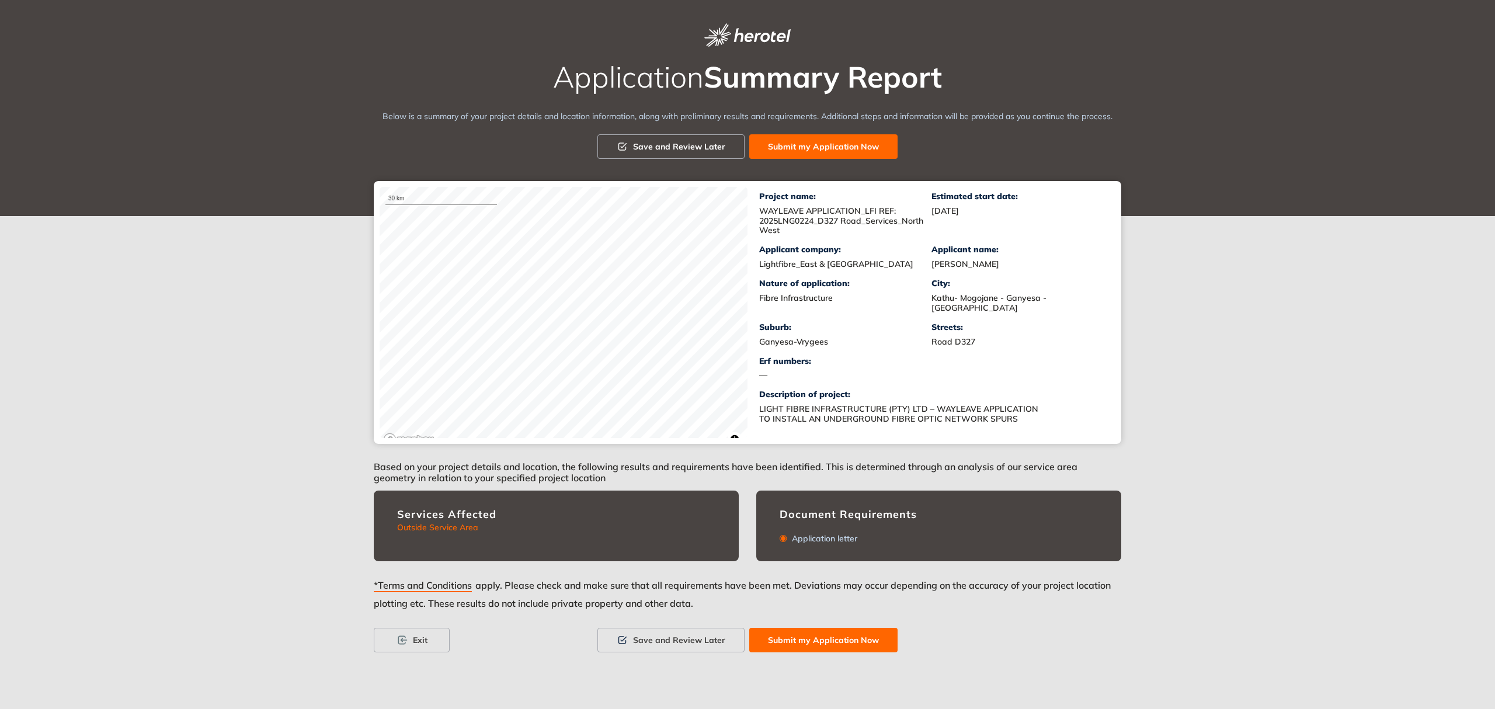
click at [818, 640] on span "Submit my Application Now" at bounding box center [823, 640] width 111 height 13
click at [888, 602] on span "I Confirm" at bounding box center [894, 600] width 33 height 13
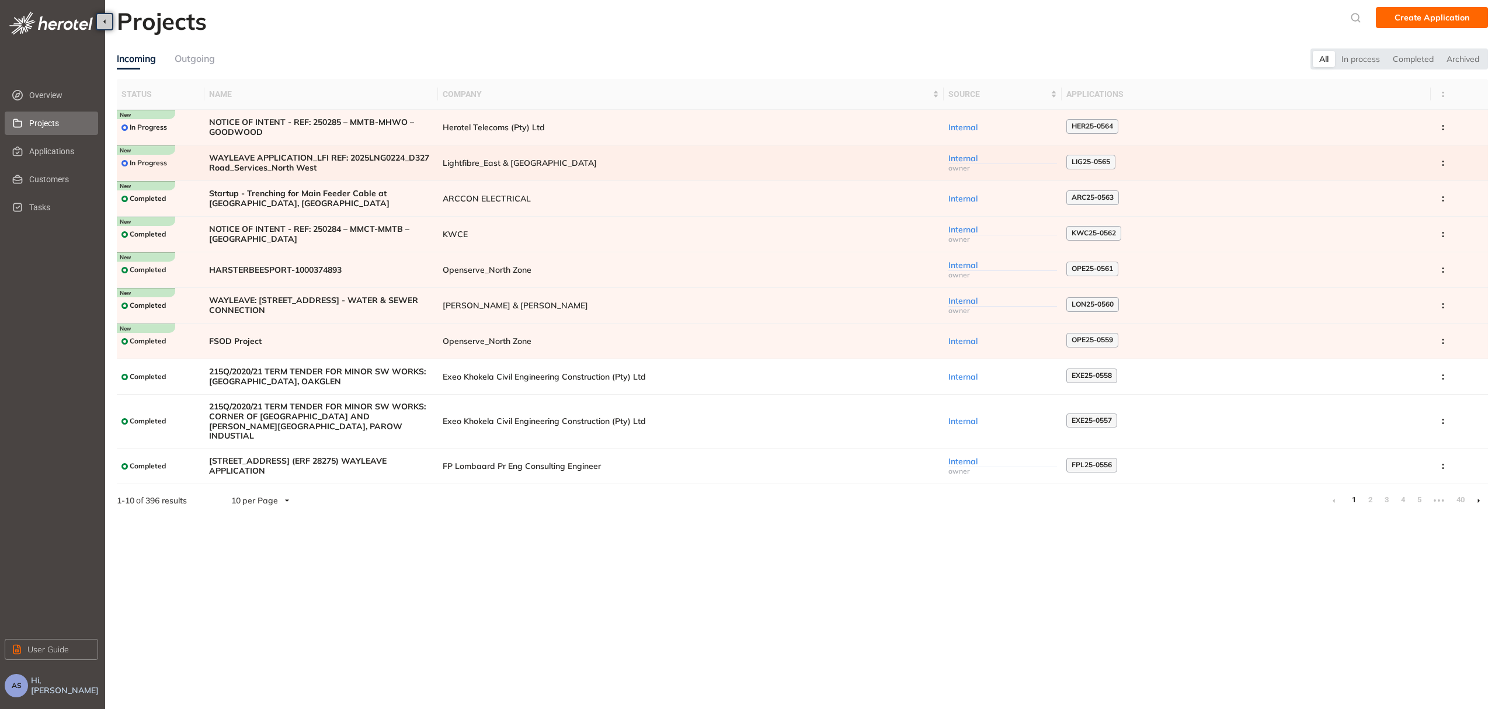
click at [286, 164] on span "WAYLEAVE APPLICATION_LFI REF: 2025LNG0224_D327 Road_Services_North West" at bounding box center [321, 163] width 224 height 20
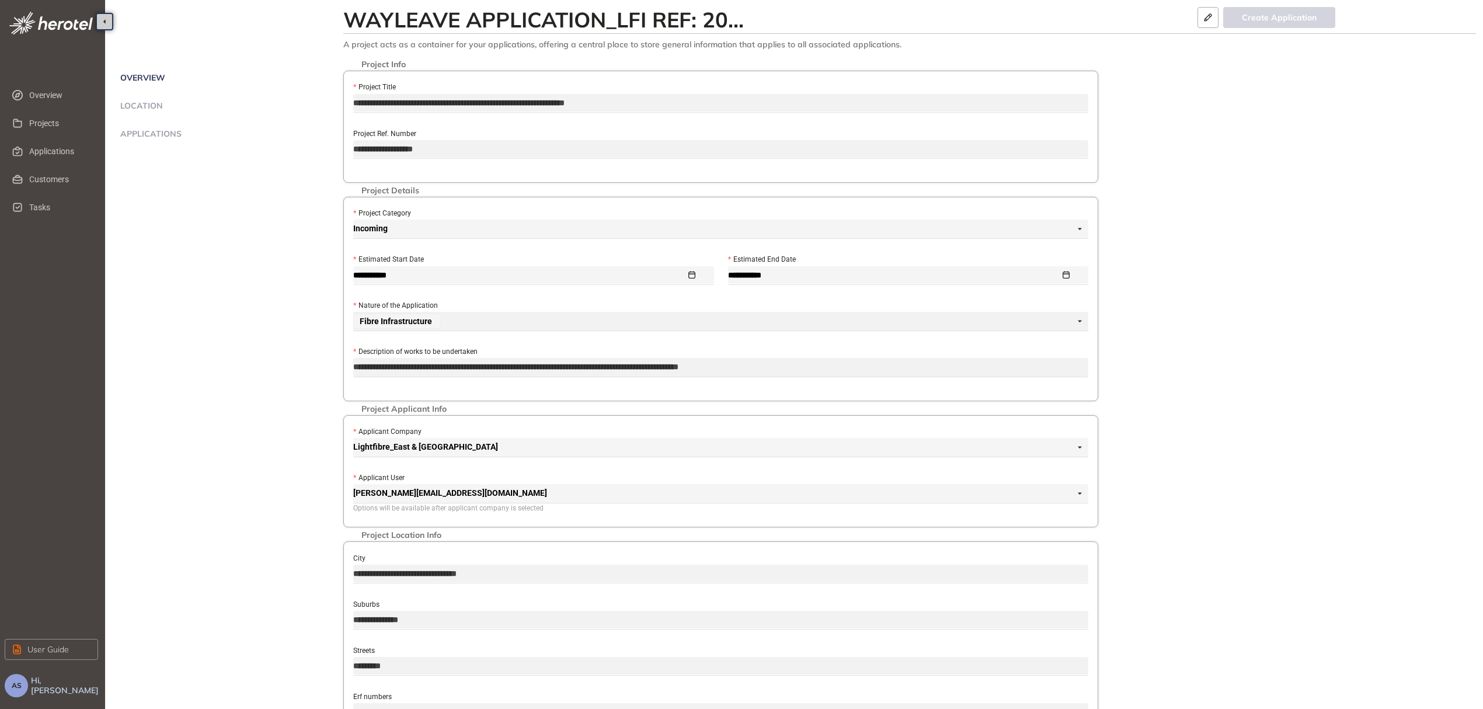
click at [162, 133] on span "Applications" at bounding box center [149, 134] width 65 height 10
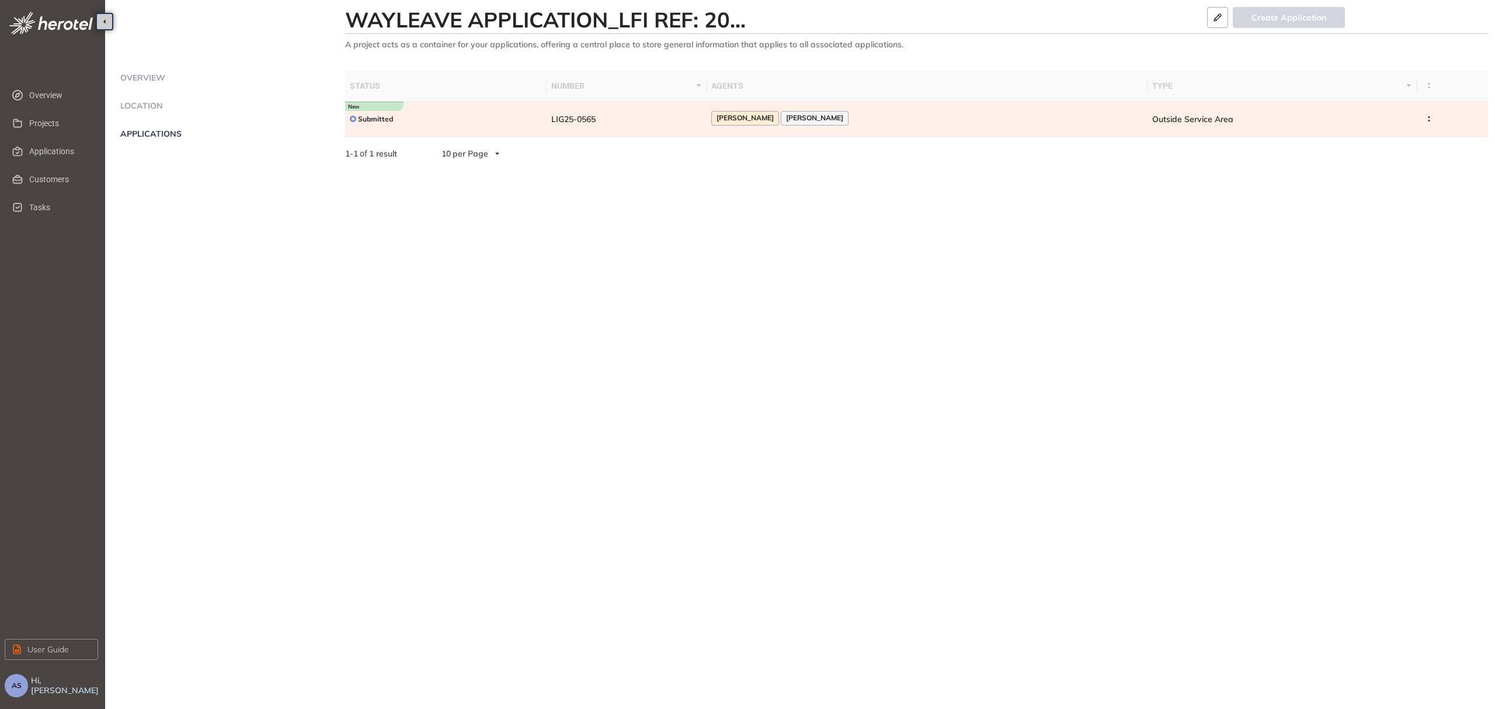
click at [456, 124] on div "Submitted" at bounding box center [446, 119] width 192 height 15
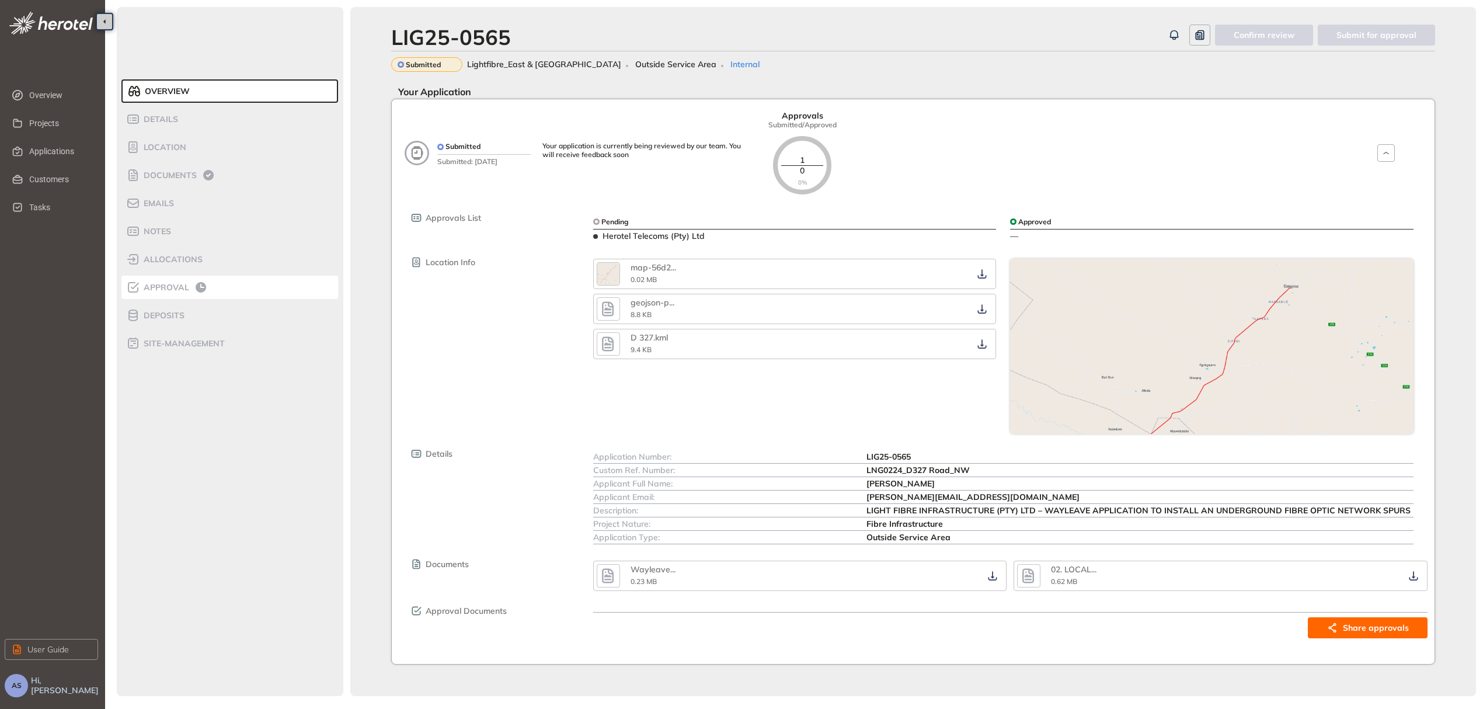
click at [174, 290] on span "Approval" at bounding box center [164, 288] width 49 height 10
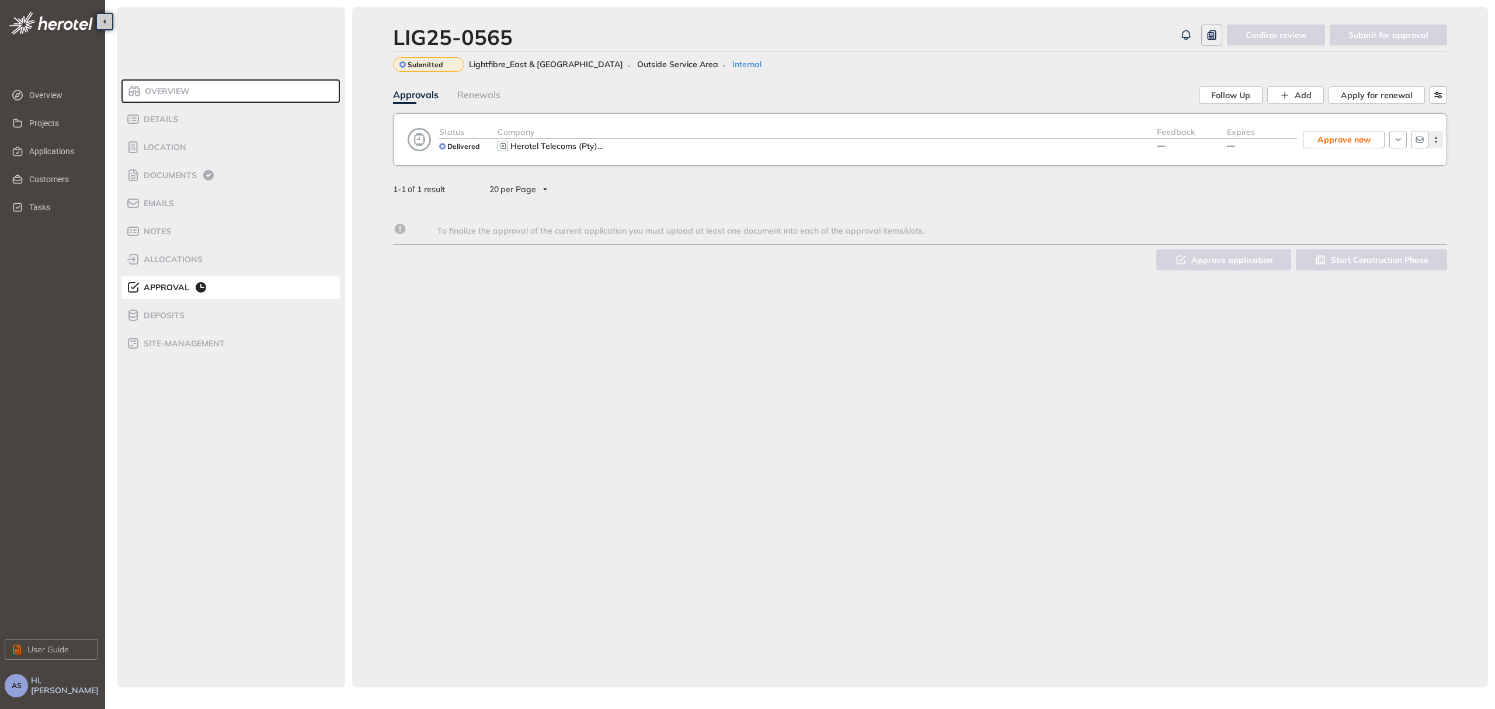
click at [1437, 143] on button "button" at bounding box center [1435, 140] width 15 height 18
click at [1336, 141] on span "Approve now" at bounding box center [1344, 139] width 53 height 13
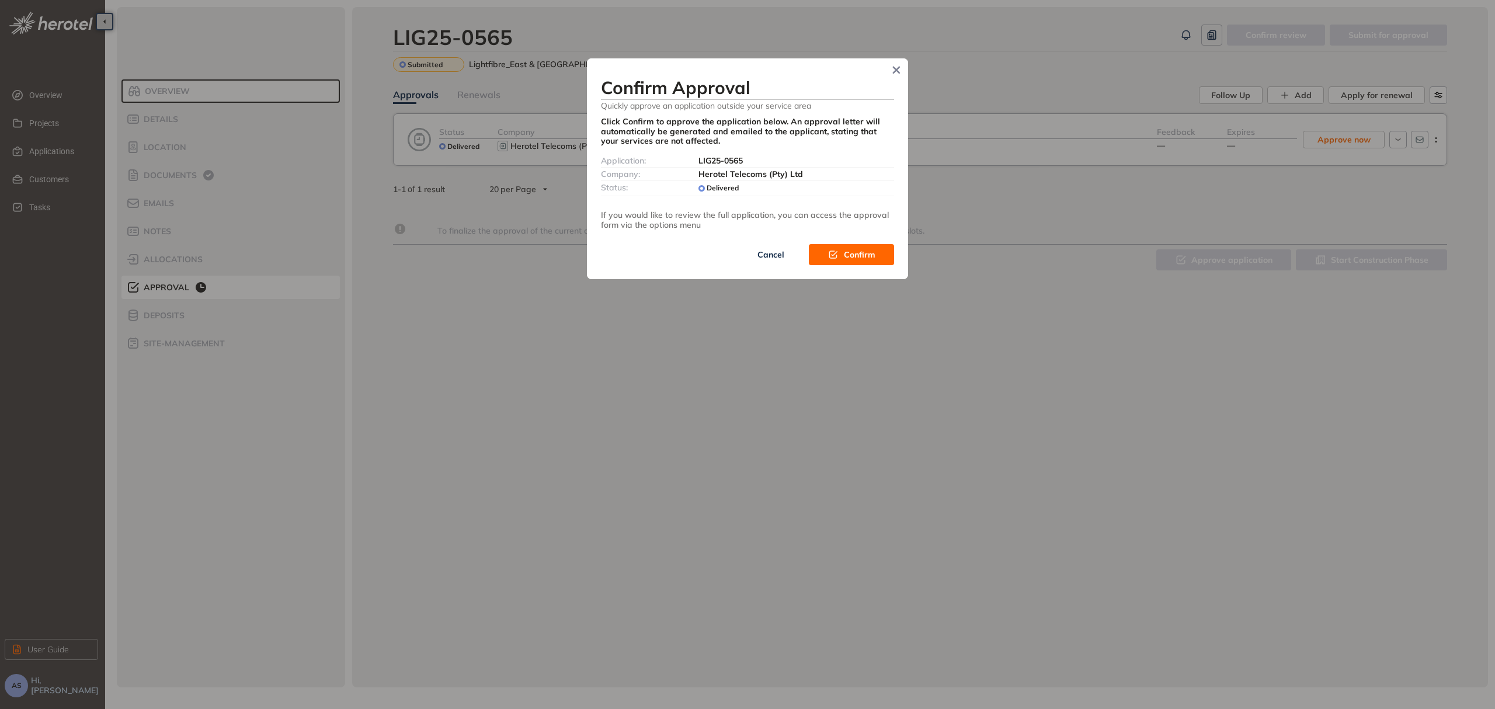
click at [844, 255] on span "Confirm" at bounding box center [860, 254] width 32 height 13
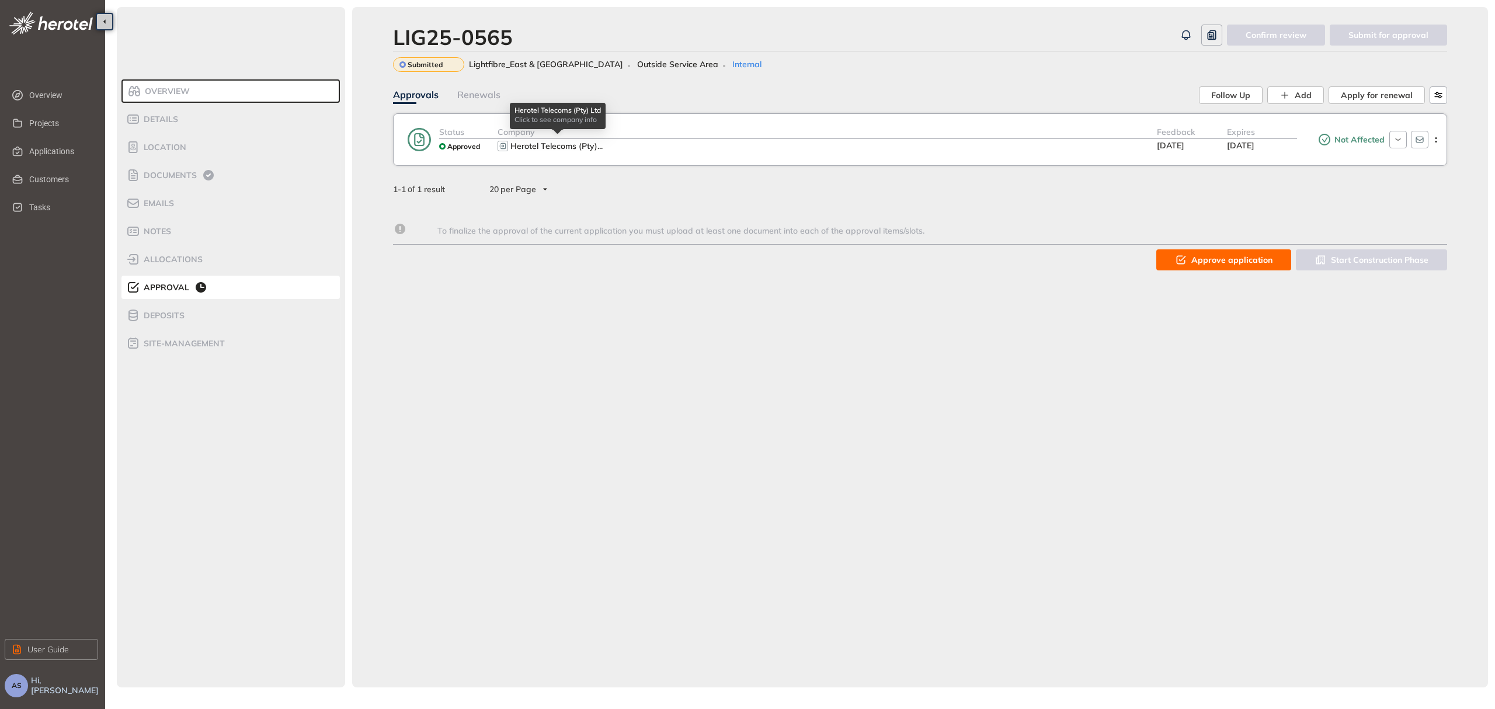
click at [538, 144] on span "Herotel Telecoms (Pty)" at bounding box center [553, 146] width 87 height 11
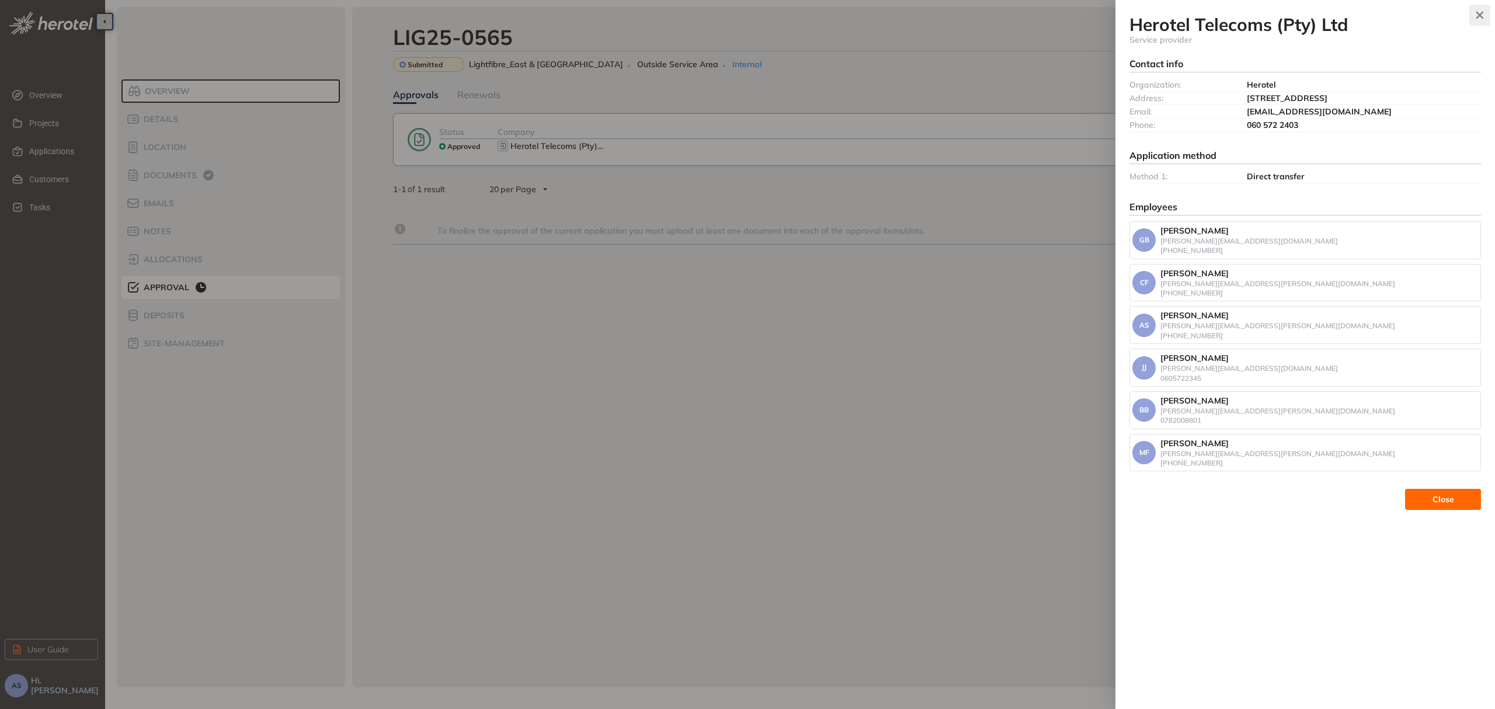
click at [1482, 16] on icon "button" at bounding box center [1480, 16] width 8 height 8
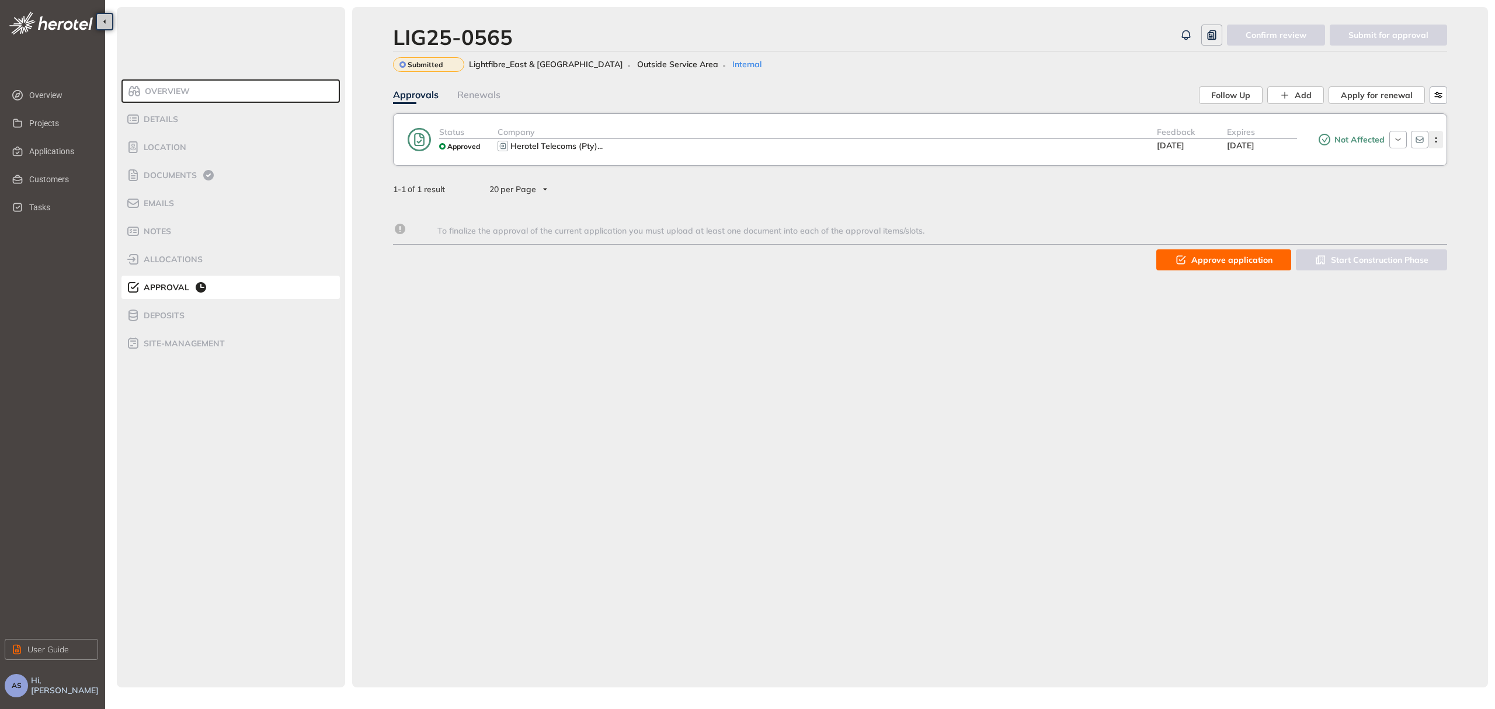
click at [1437, 138] on icon "button" at bounding box center [1436, 139] width 12 height 5
click at [1399, 165] on span "Edit approval" at bounding box center [1394, 166] width 54 height 10
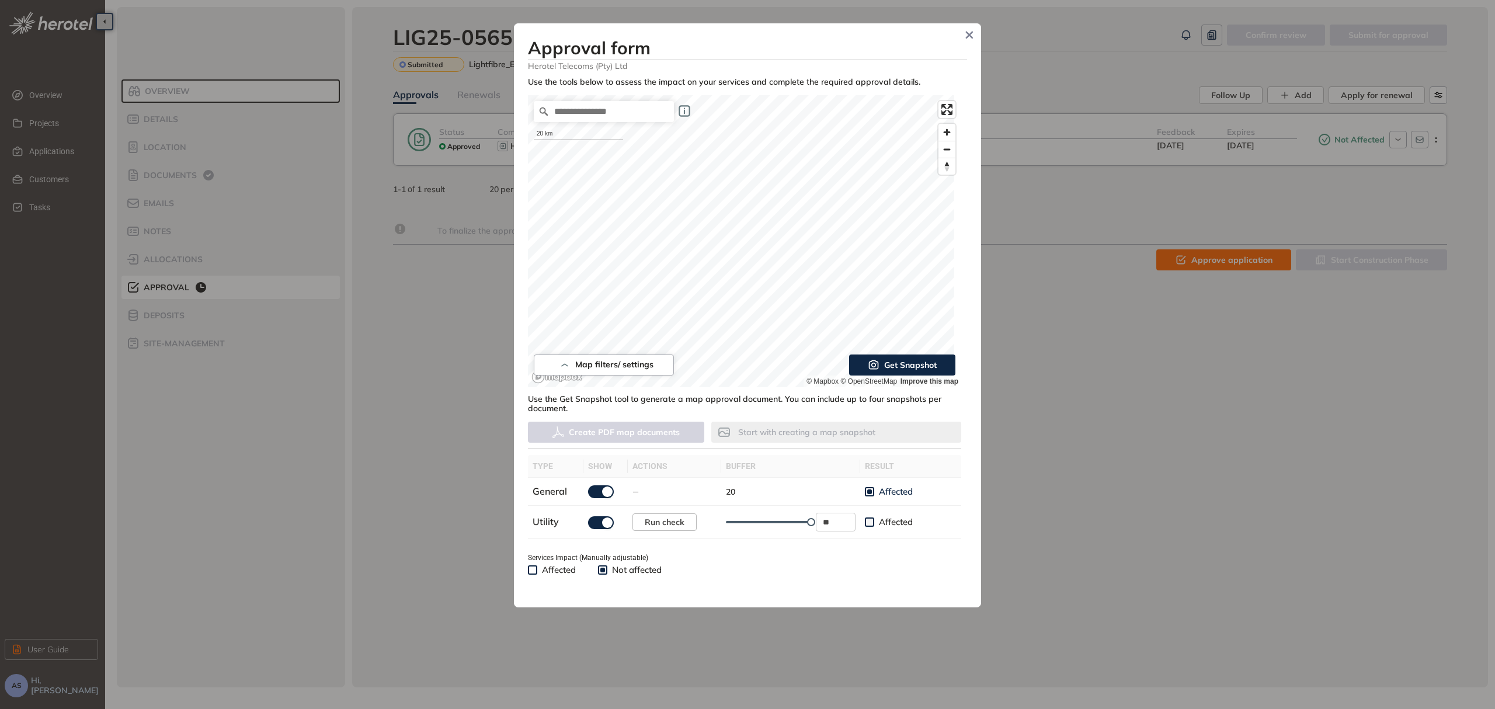
click at [896, 367] on span "Get Snapshot" at bounding box center [910, 365] width 53 height 13
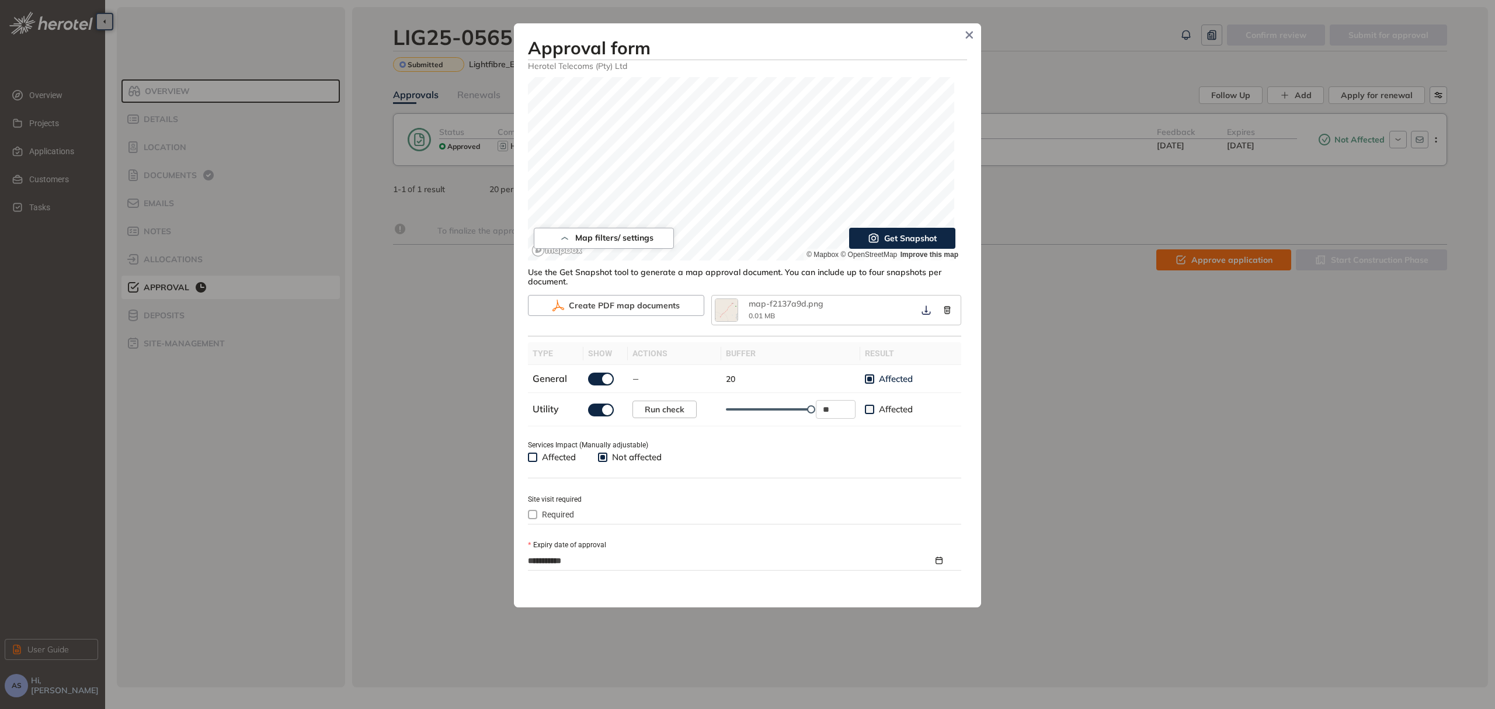
scroll to position [134, 0]
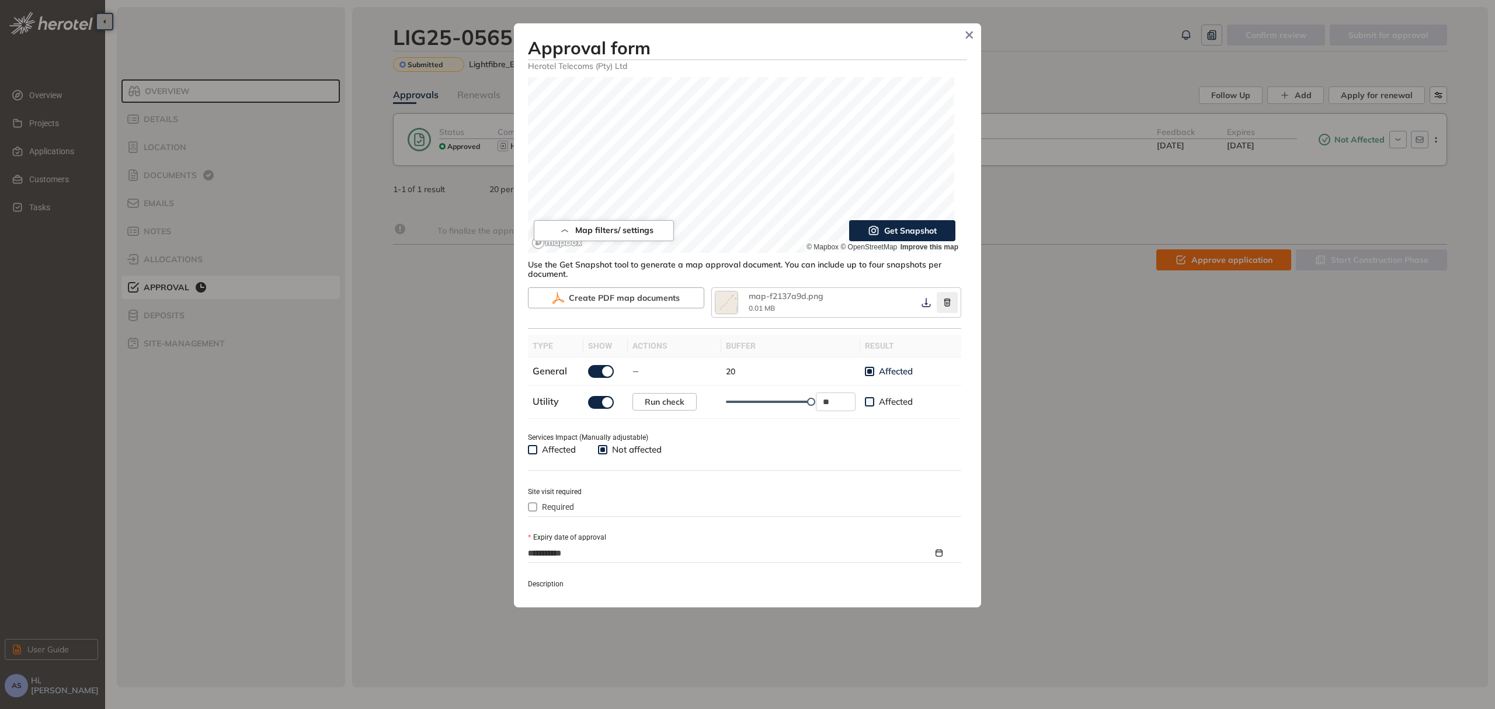
click at [941, 301] on icon "button" at bounding box center [947, 302] width 12 height 8
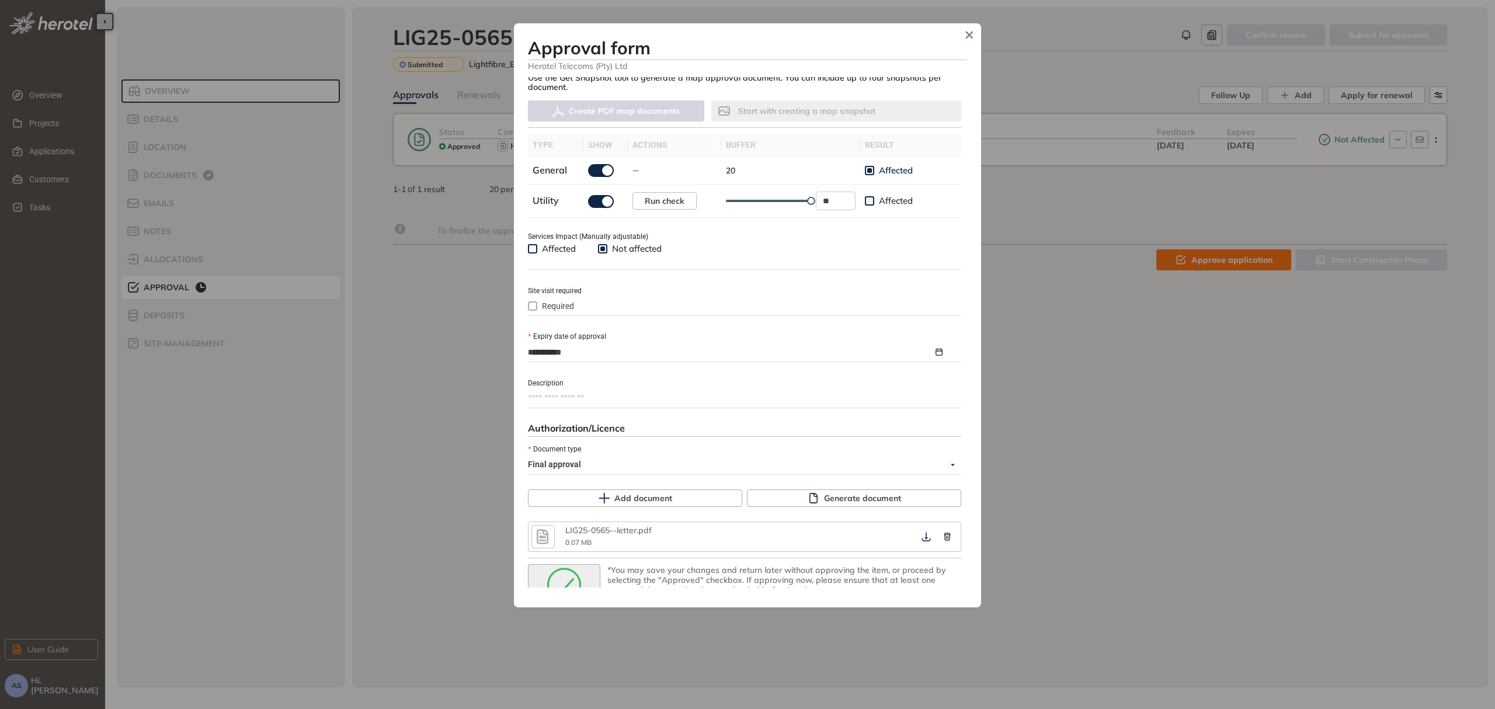
scroll to position [324, 0]
click at [551, 397] on textarea "Description" at bounding box center [744, 396] width 433 height 19
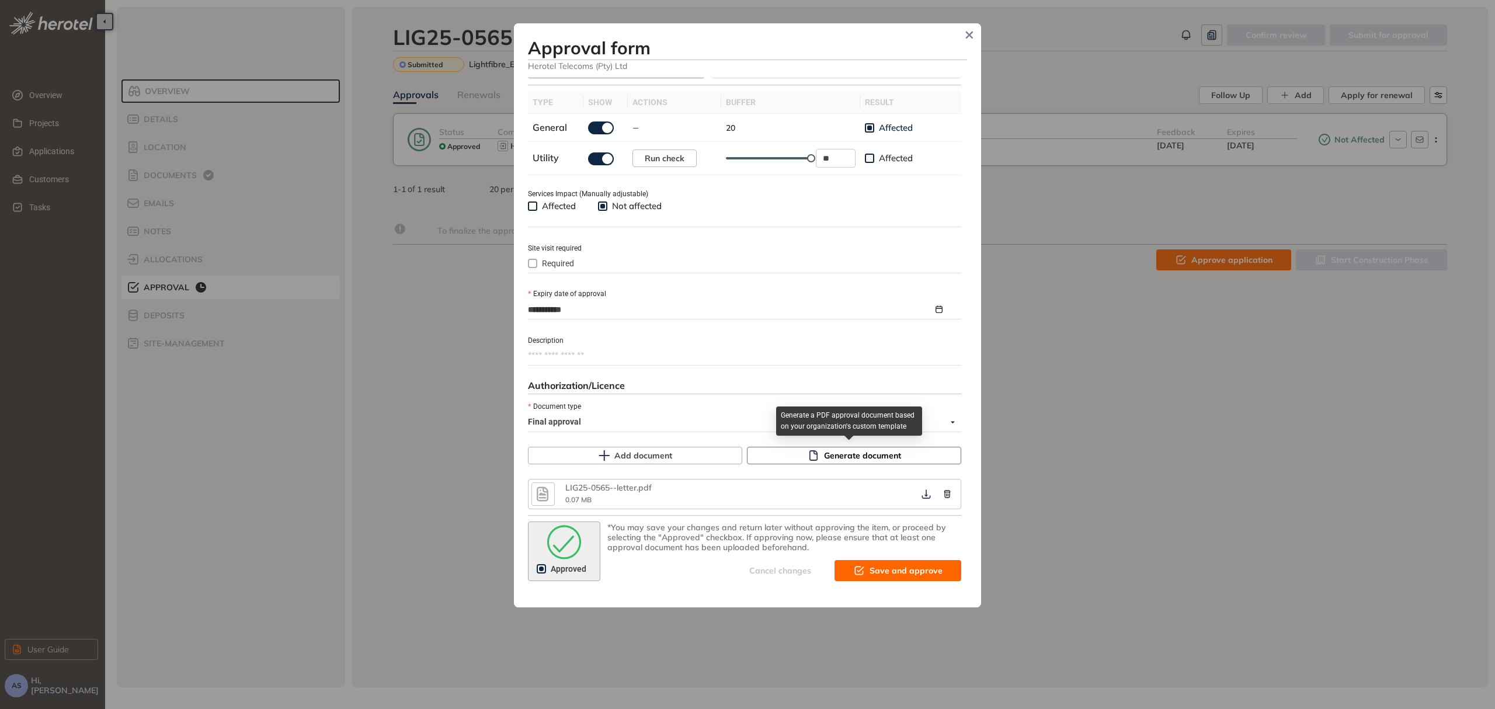
click at [839, 457] on span "Generate document" at bounding box center [862, 455] width 77 height 13
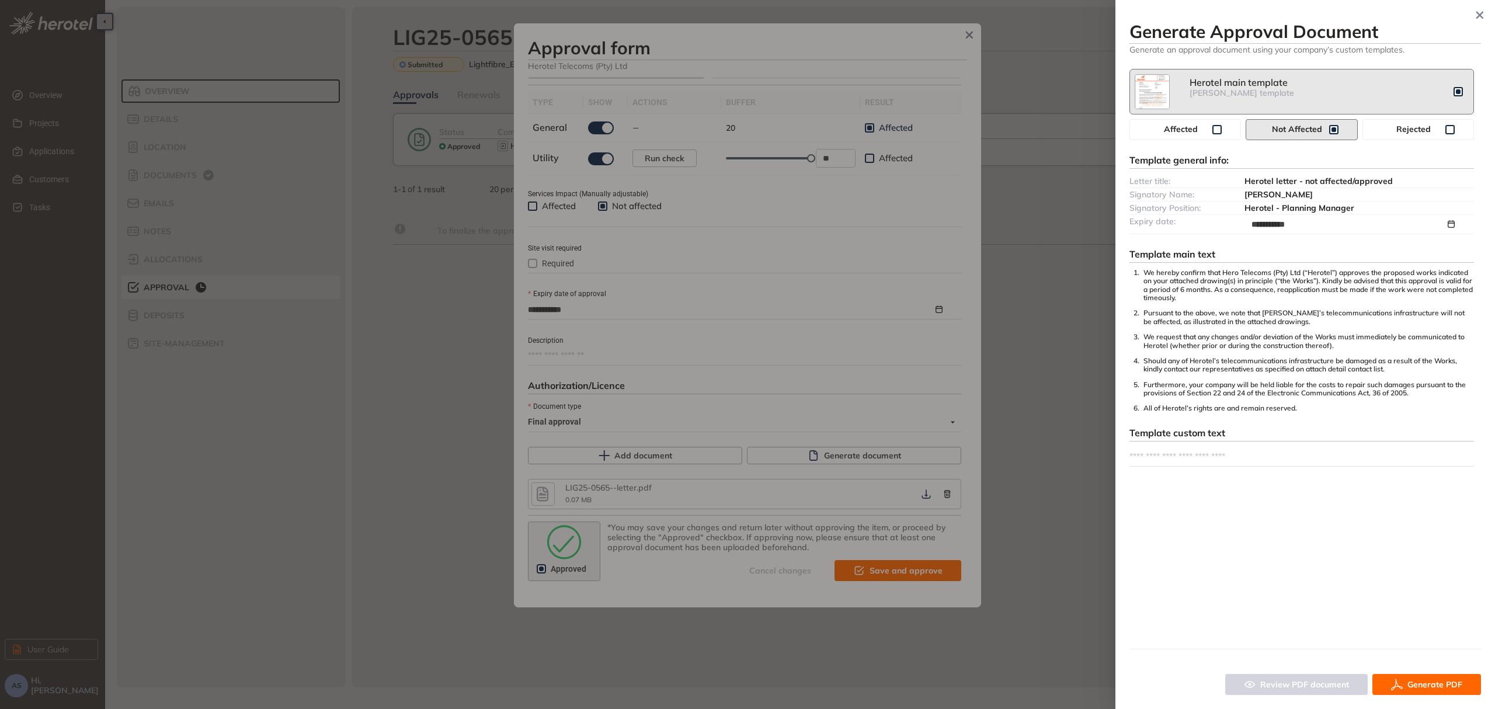
click at [1416, 687] on span "Generate PDF" at bounding box center [1434, 684] width 55 height 13
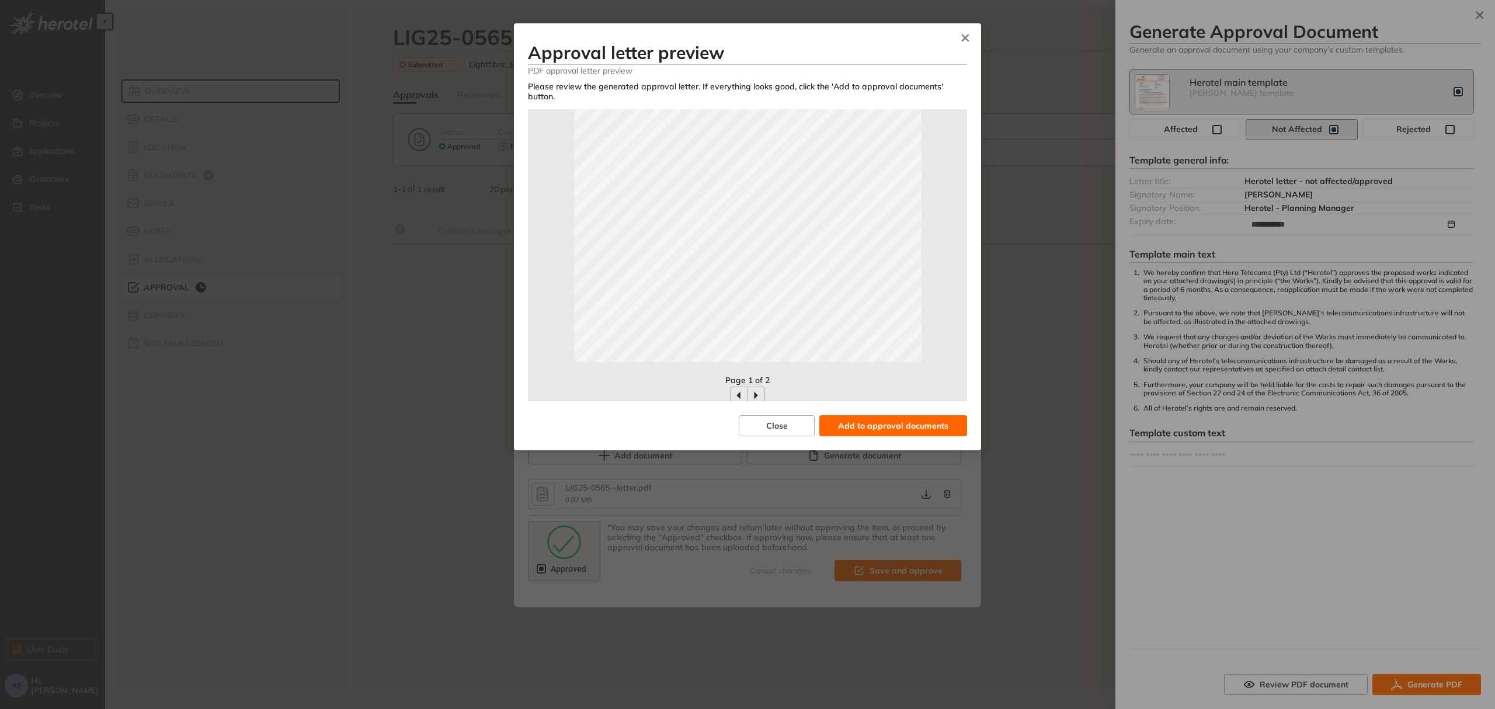
scroll to position [260, 0]
click at [881, 426] on span "Add to approval documents" at bounding box center [893, 425] width 110 height 13
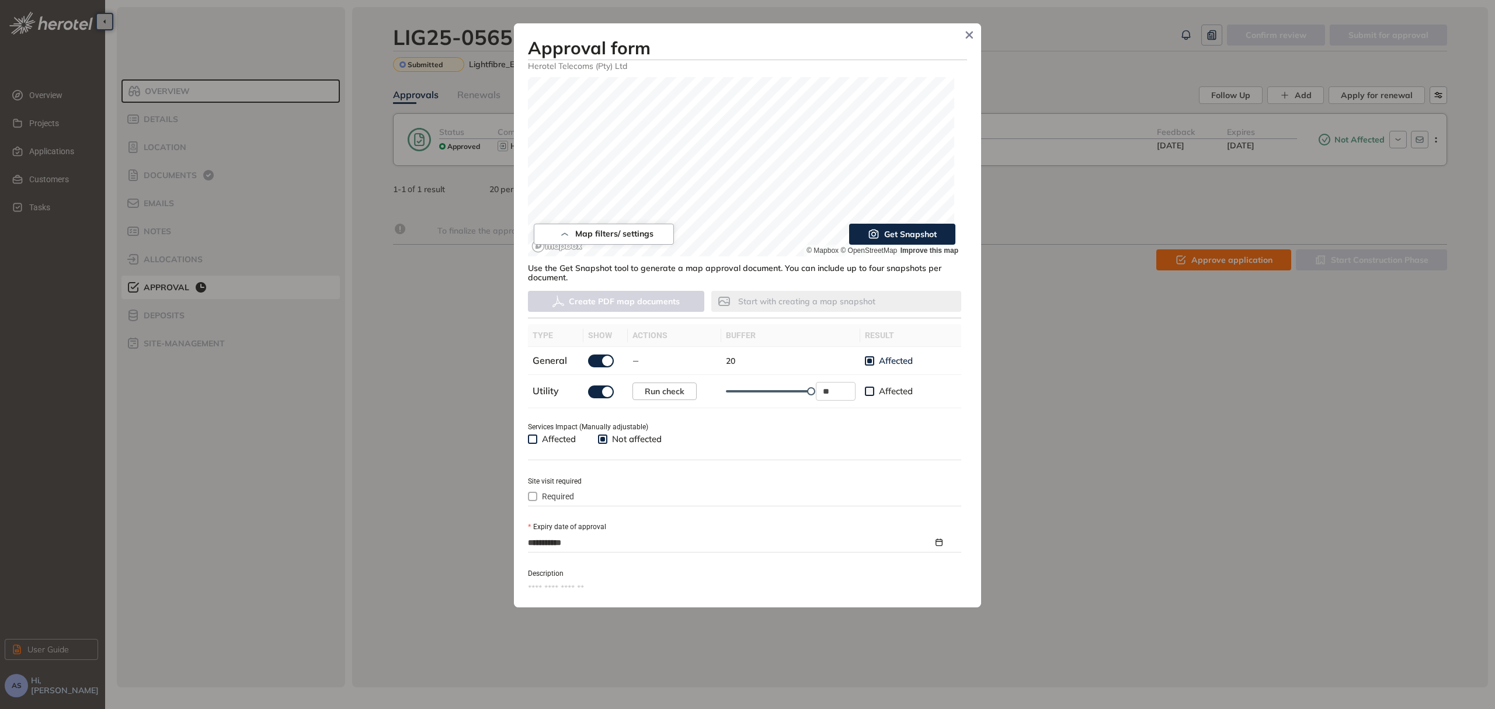
scroll to position [225, 0]
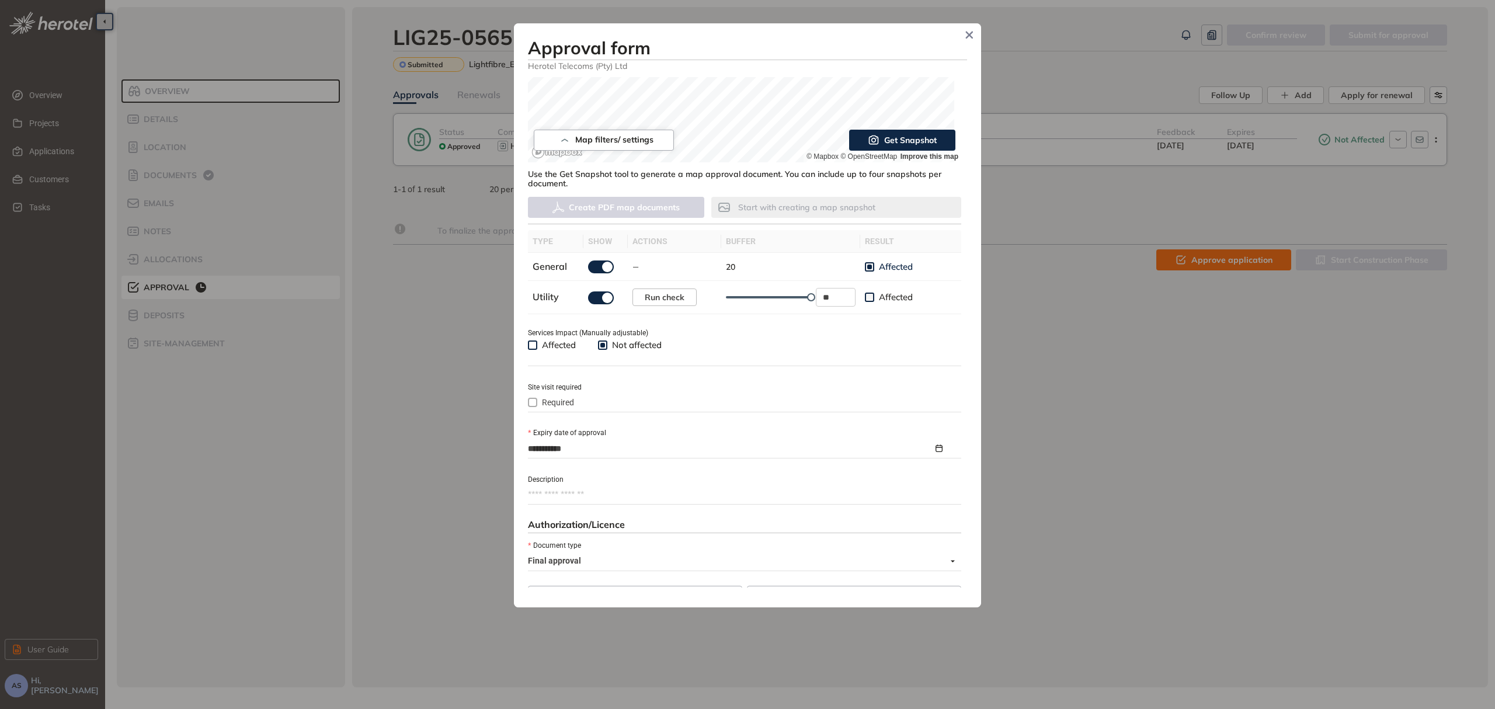
click at [905, 141] on span "Get Snapshot" at bounding box center [910, 140] width 53 height 13
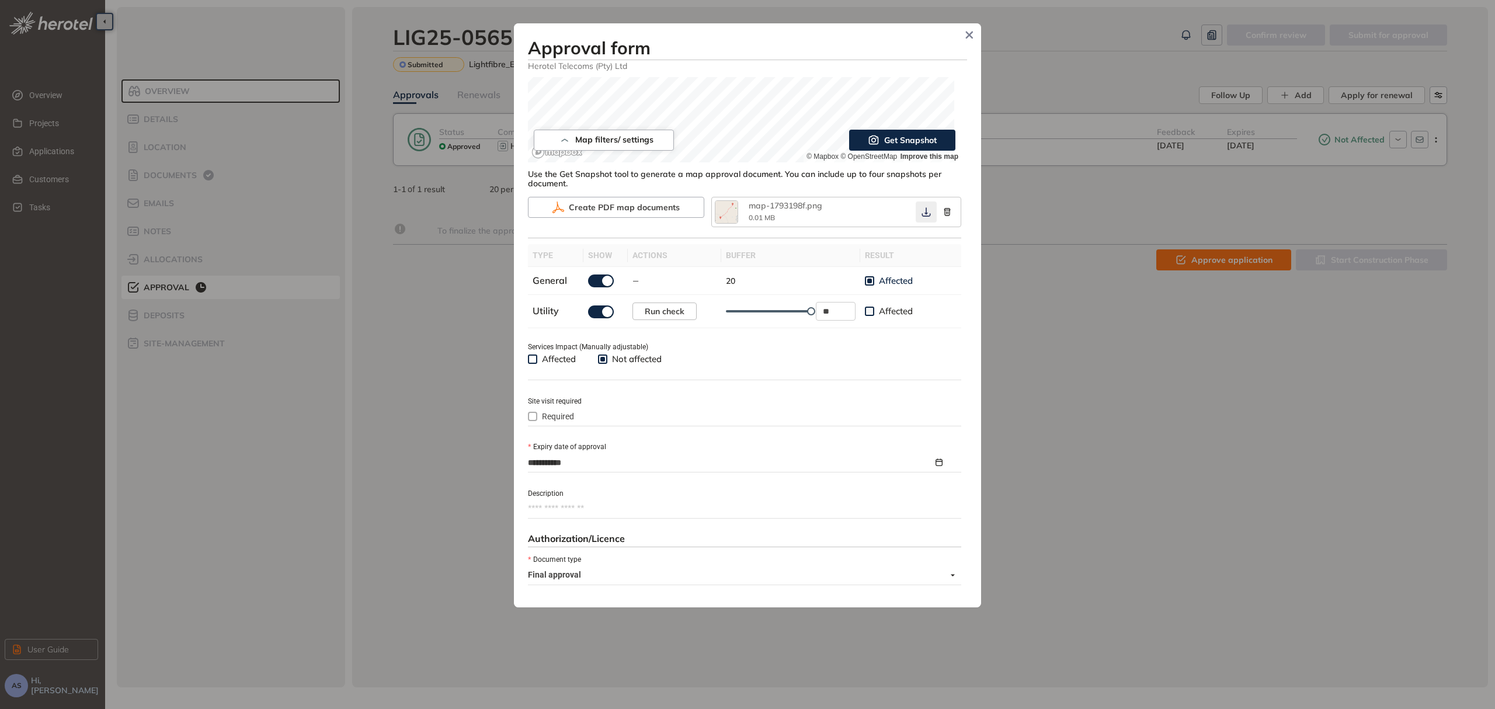
click at [921, 210] on icon "button" at bounding box center [926, 211] width 12 height 9
drag, startPoint x: 938, startPoint y: 213, endPoint x: 947, endPoint y: 211, distance: 8.8
click at [941, 213] on icon "button" at bounding box center [947, 212] width 12 height 8
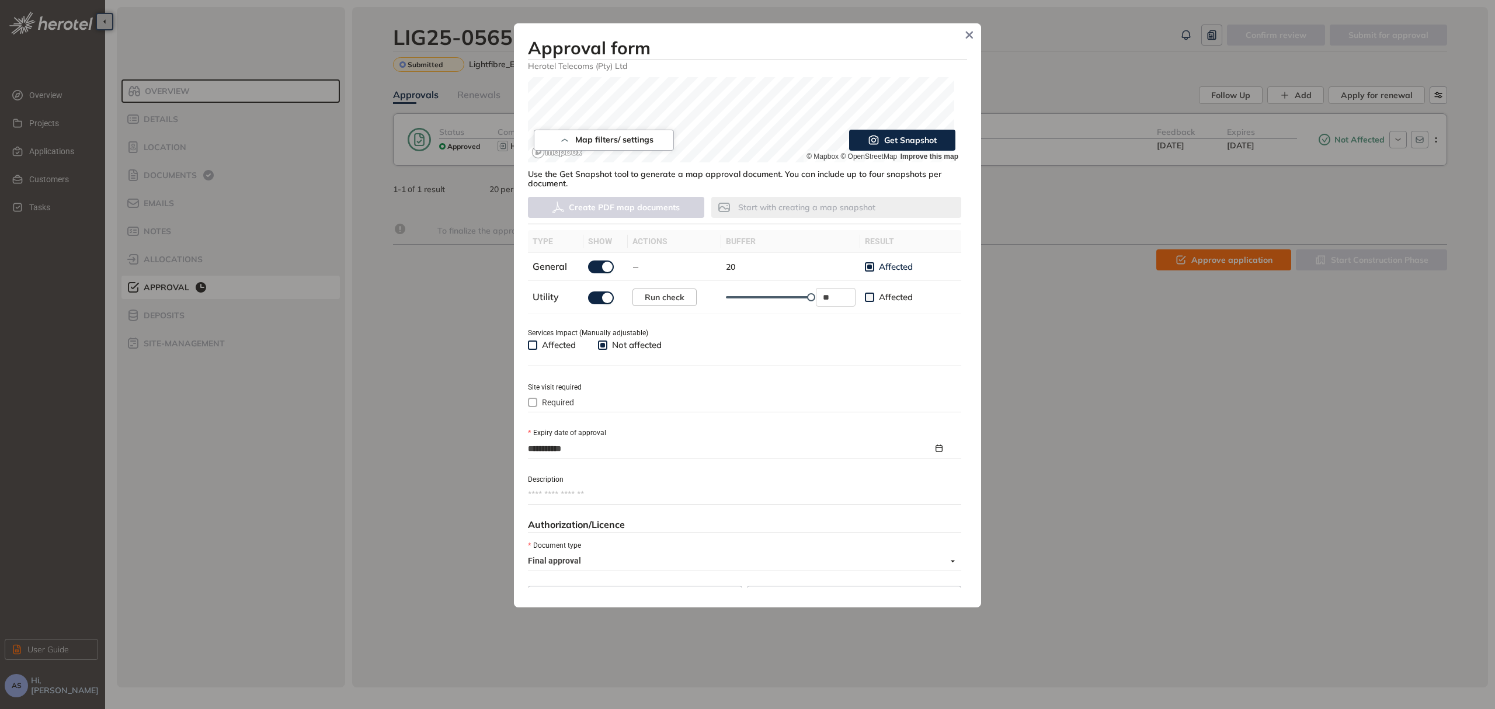
scroll to position [367, 0]
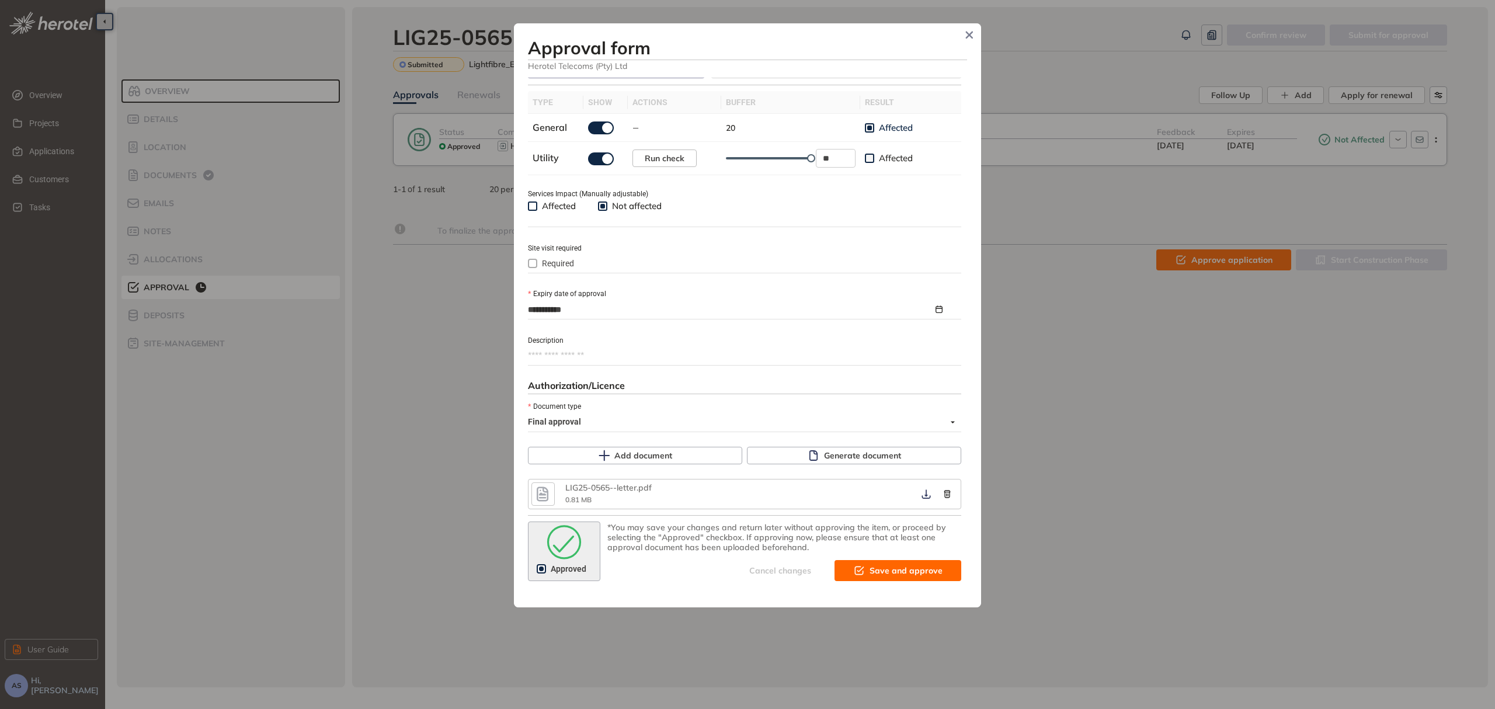
click at [881, 575] on span "Save and approve" at bounding box center [906, 570] width 73 height 13
type textarea "**********"
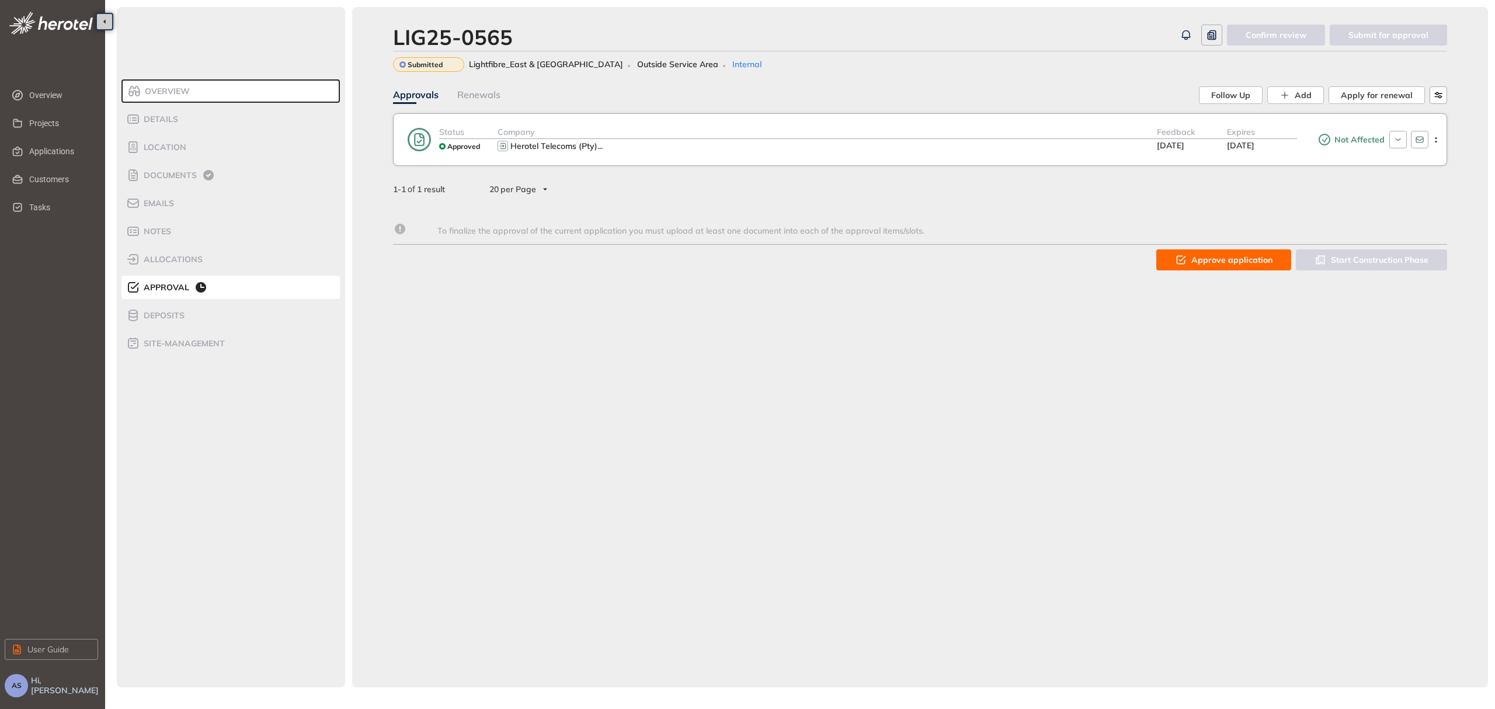
scroll to position [386, 0]
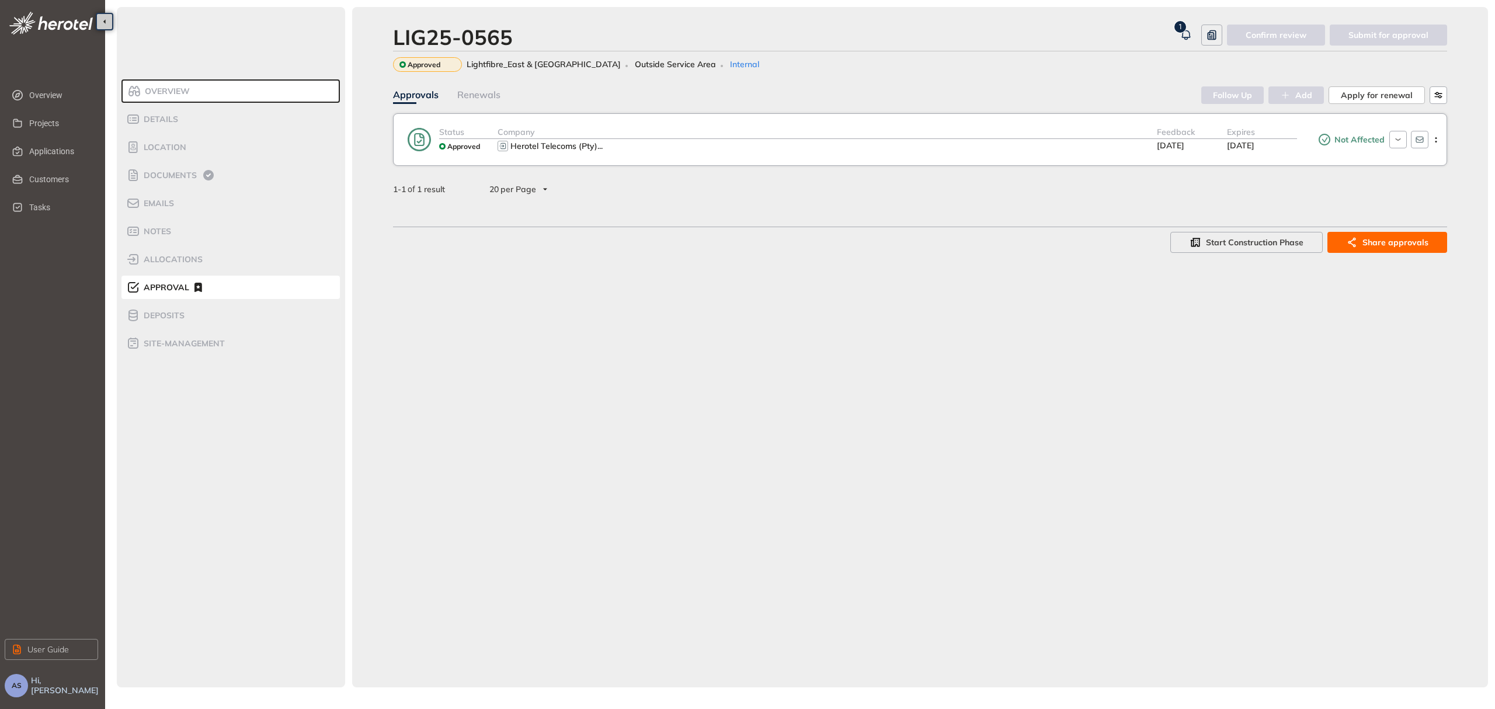
click at [461, 144] on span "Approved" at bounding box center [463, 146] width 33 height 8
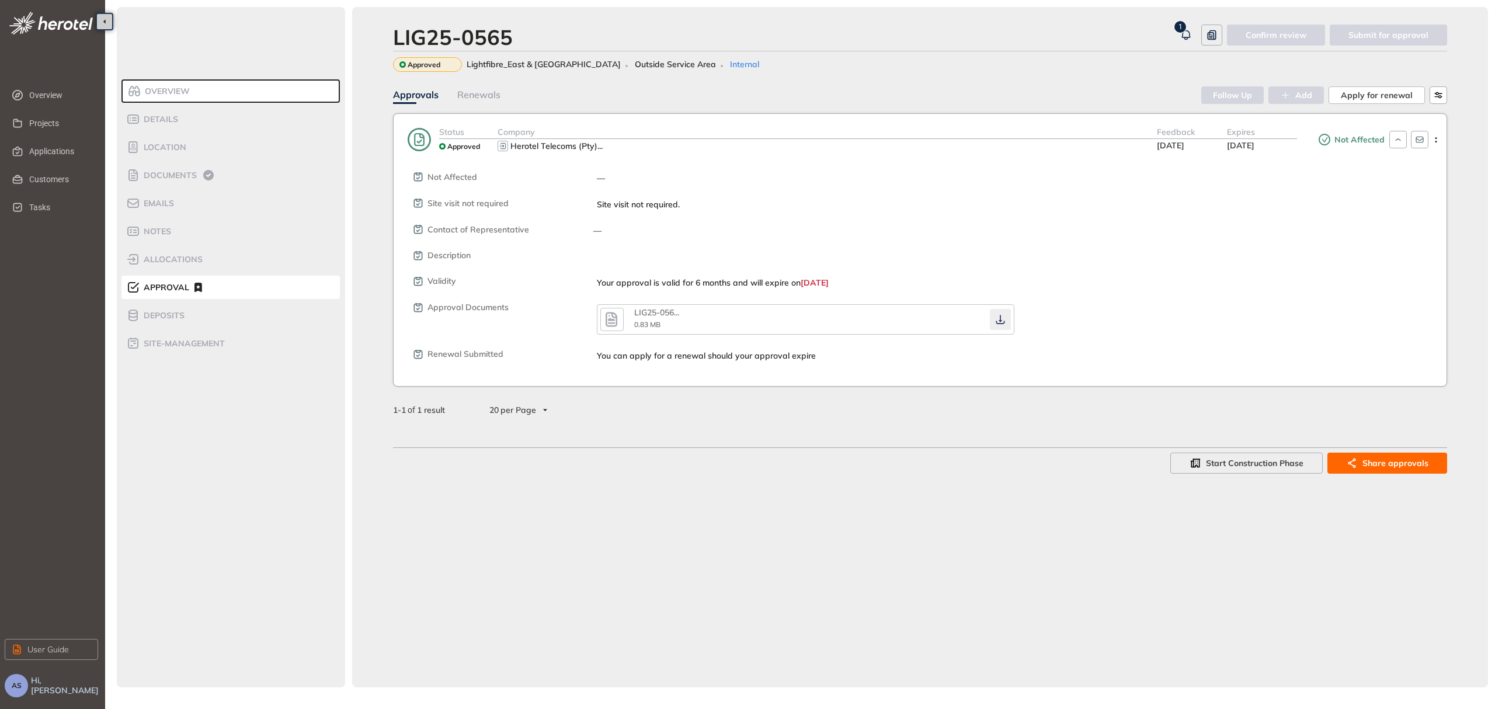
click at [1001, 321] on icon "button" at bounding box center [1000, 319] width 9 height 9
click at [756, 524] on div "LIG25-0565 1 Confirm review Submit for approval Approved Lightfibre_East & [GEO…" at bounding box center [920, 347] width 1136 height 680
